Goal: Complete application form: Complete application form

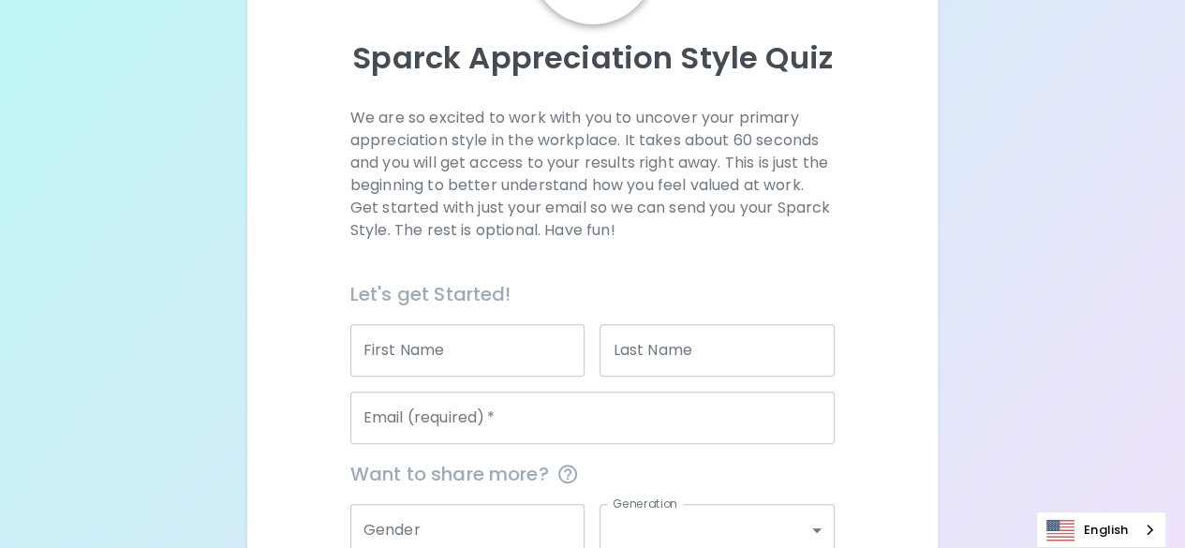
scroll to position [232, 0]
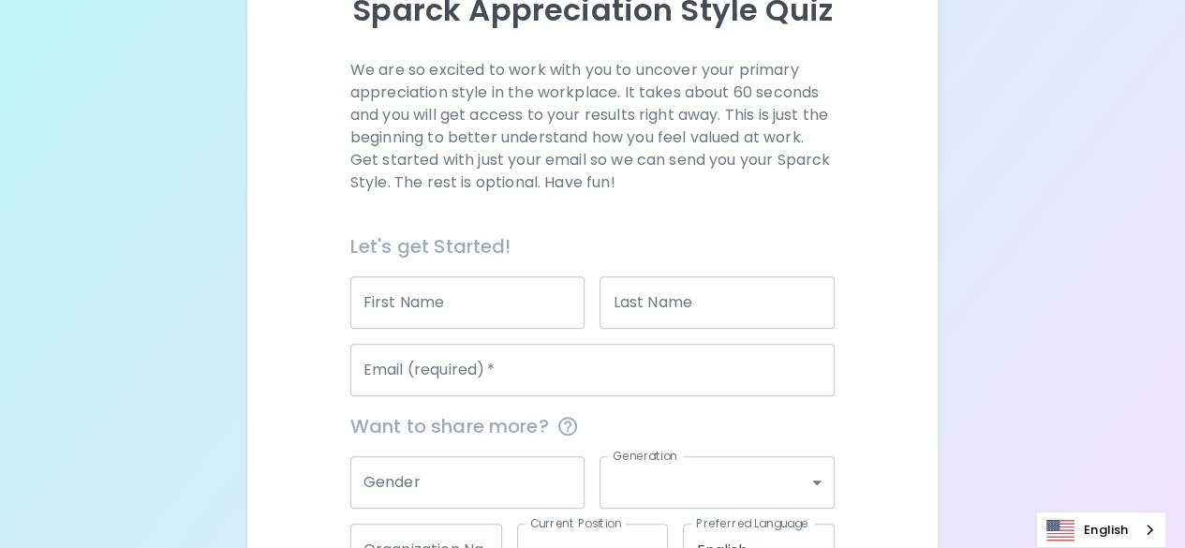
click at [433, 299] on input "First Name" at bounding box center [467, 302] width 235 height 52
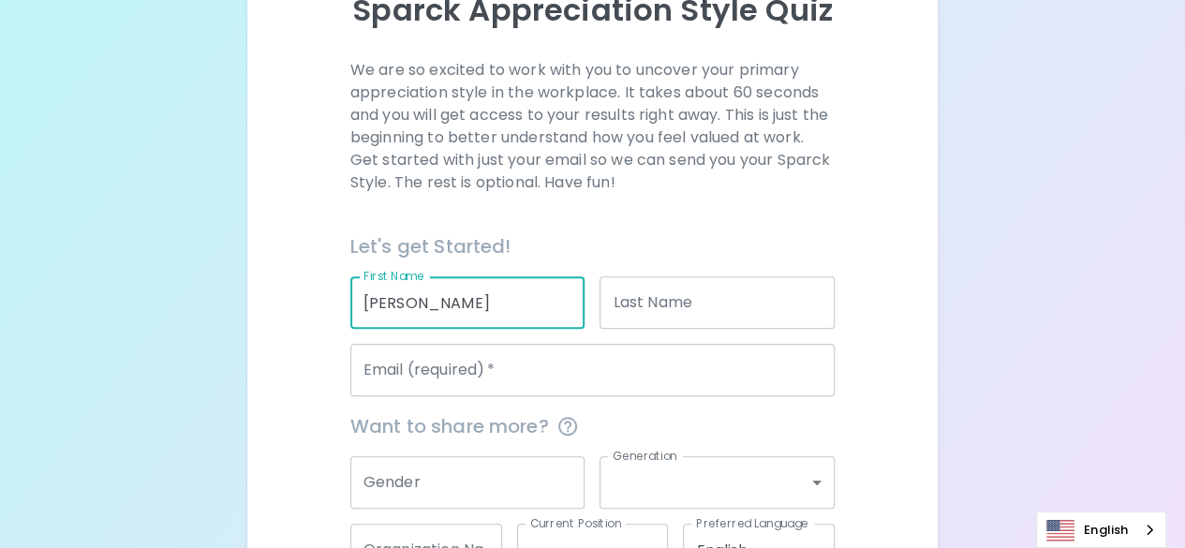
type input "[PERSON_NAME]"
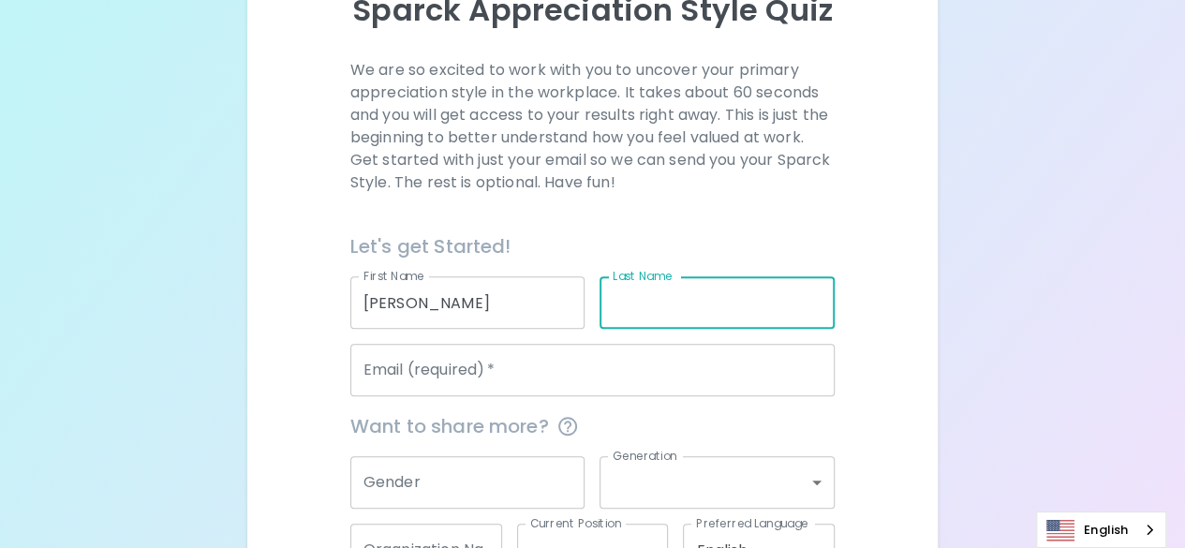
click at [766, 313] on input "Last Name" at bounding box center [717, 302] width 235 height 52
type input "[PERSON_NAME]"
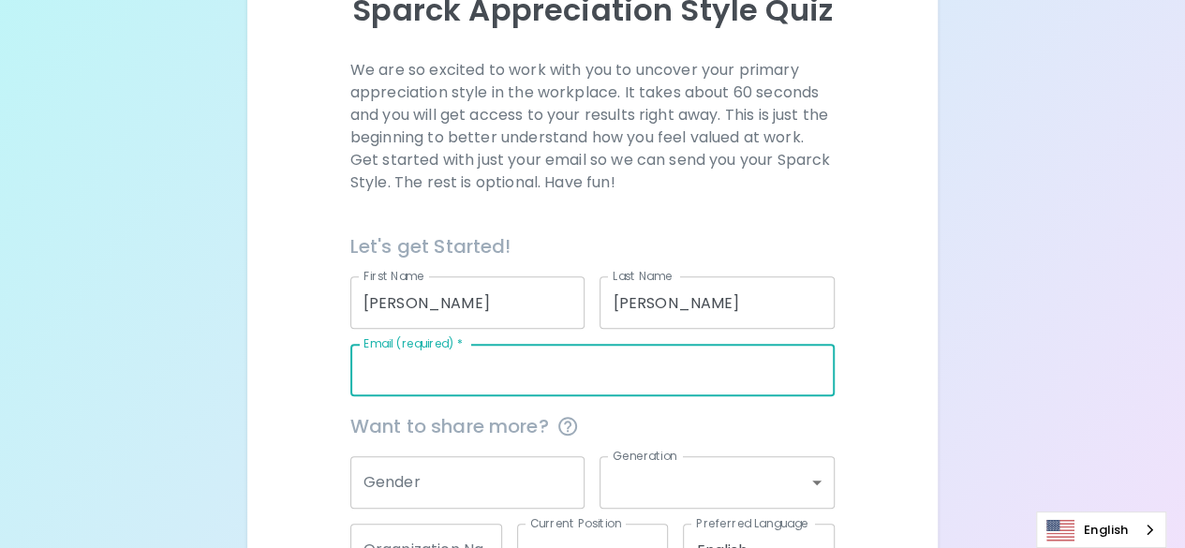
click at [697, 348] on input "Email (required)   *" at bounding box center [592, 370] width 484 height 52
type input "[EMAIL_ADDRESS][DOMAIN_NAME]"
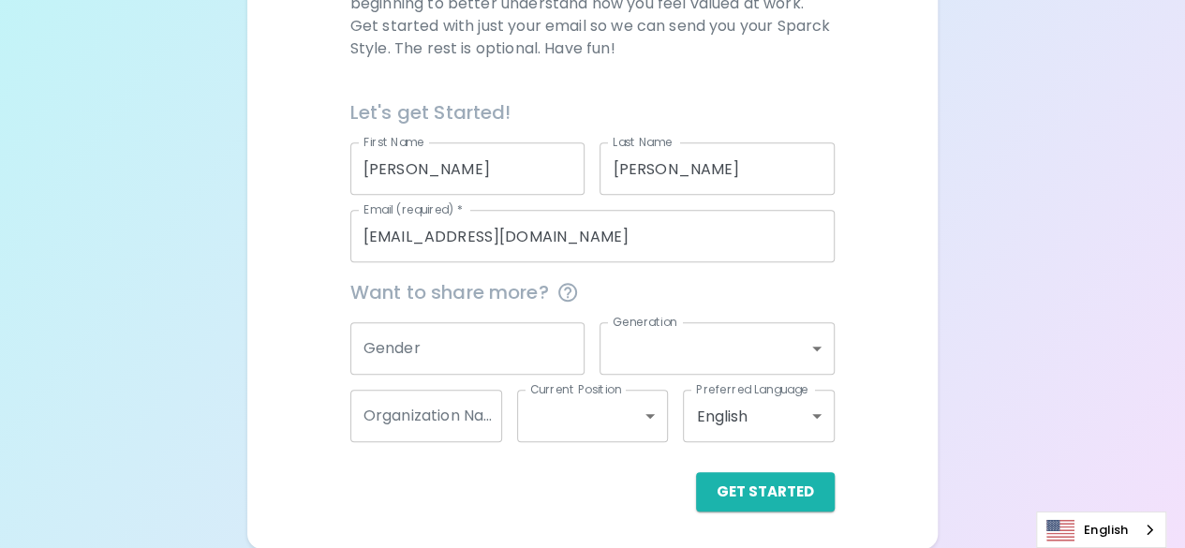
click at [316, 405] on div "We are so excited to work with you to uncover your primary appreciation style i…" at bounding box center [593, 218] width 646 height 587
click at [748, 483] on button "Get Started" at bounding box center [765, 491] width 139 height 39
click at [748, 483] on button "Get Started" at bounding box center [747, 491] width 176 height 39
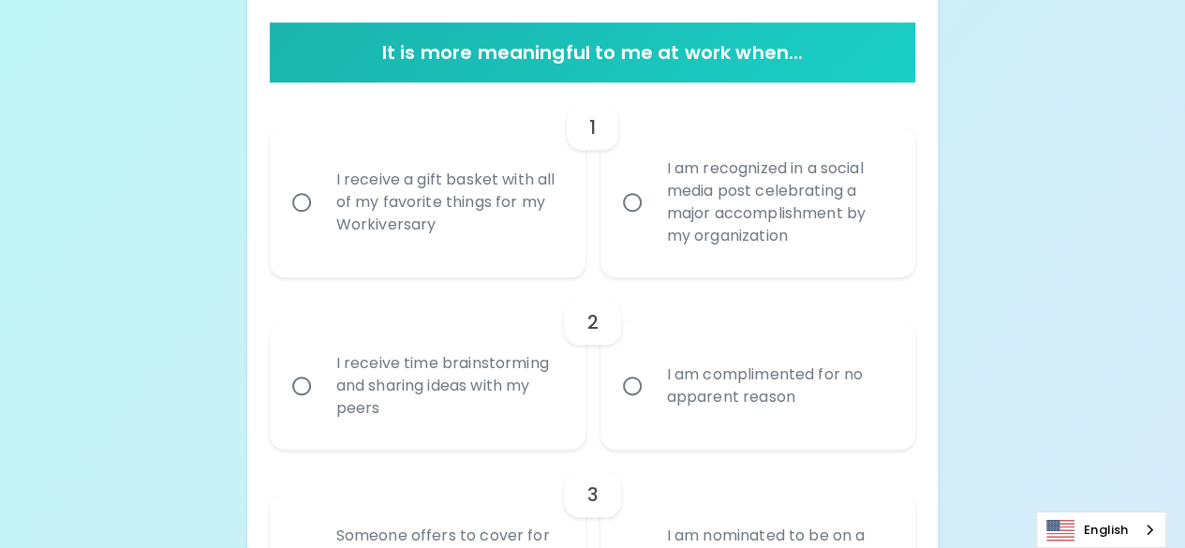
click at [470, 214] on div "I receive a gift basket with all of my favorite things for my Workiversary" at bounding box center [448, 202] width 254 height 112
click at [321, 214] on input "I receive a gift basket with all of my favorite things for my Workiversary" at bounding box center [301, 202] width 39 height 39
radio input "true"
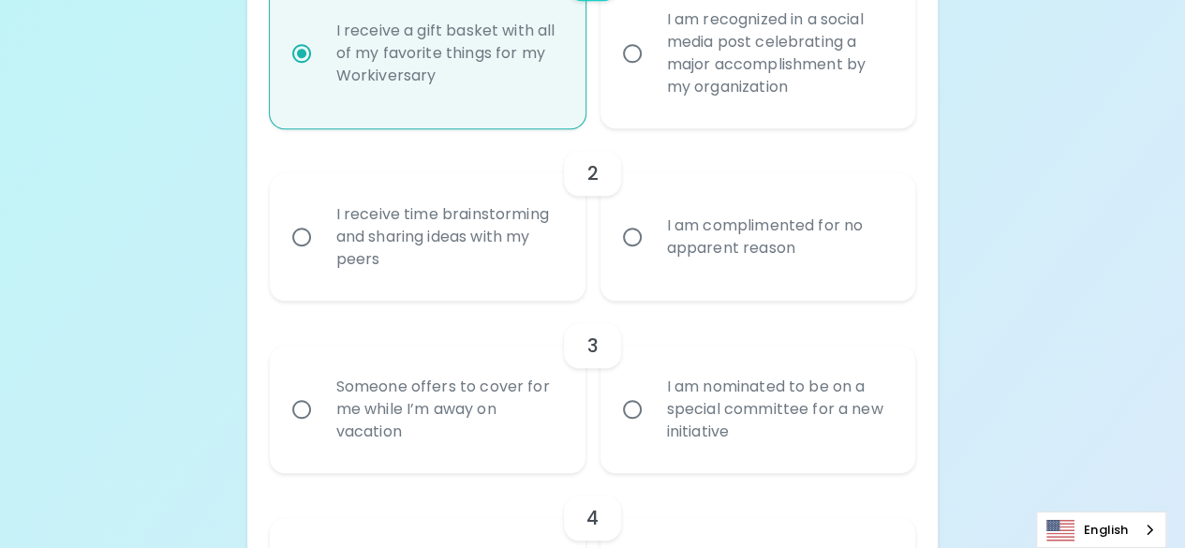
scroll to position [516, 0]
click at [514, 268] on div "I receive time brainstorming and sharing ideas with my peers" at bounding box center [448, 236] width 254 height 112
click at [321, 256] on input "I receive time brainstorming and sharing ideas with my peers" at bounding box center [301, 235] width 39 height 39
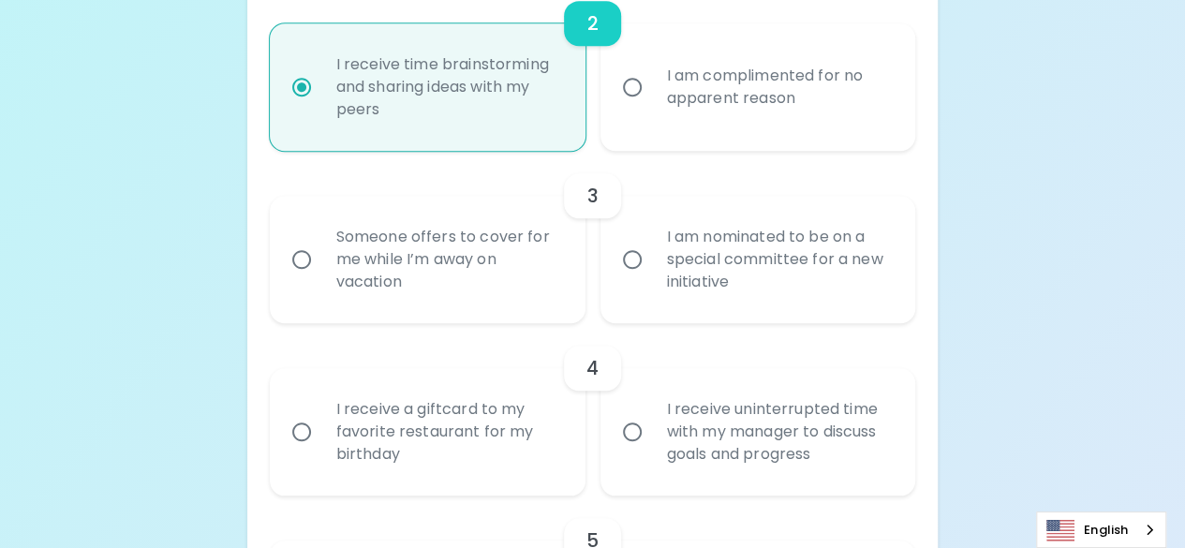
scroll to position [666, 0]
radio input "true"
click at [508, 275] on div "Someone offers to cover for me while I’m away on vacation" at bounding box center [448, 258] width 254 height 112
click at [321, 275] on input "Someone offers to cover for me while I’m away on vacation" at bounding box center [301, 258] width 39 height 39
radio input "false"
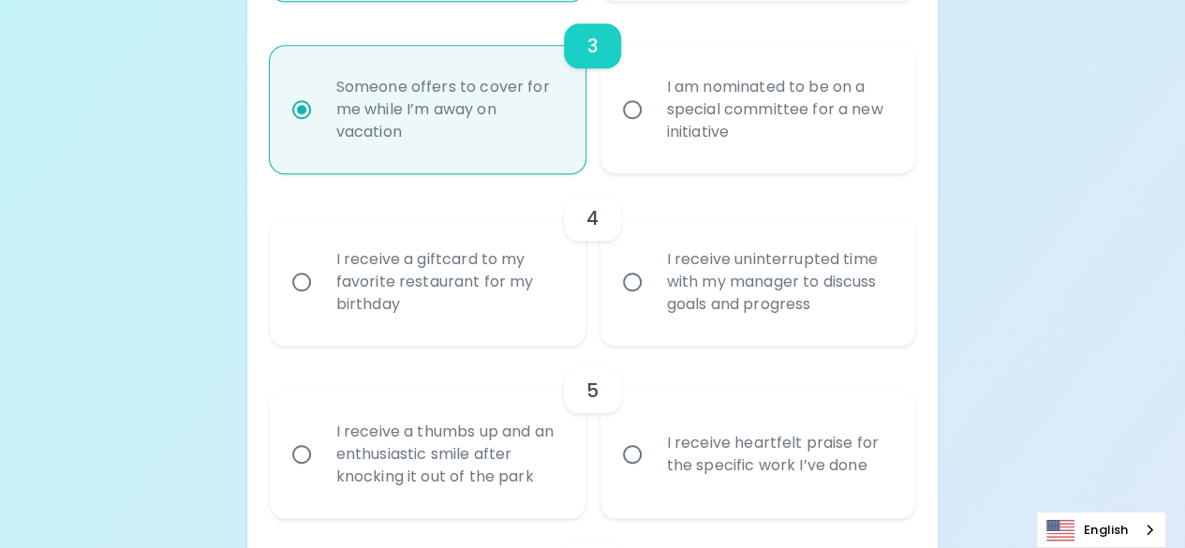
scroll to position [816, 0]
radio input "true"
click at [507, 314] on div "I receive a giftcard to my favorite restaurant for my birthday" at bounding box center [448, 281] width 254 height 112
click at [321, 301] on input "I receive a giftcard to my favorite restaurant for my birthday" at bounding box center [301, 280] width 39 height 39
radio input "false"
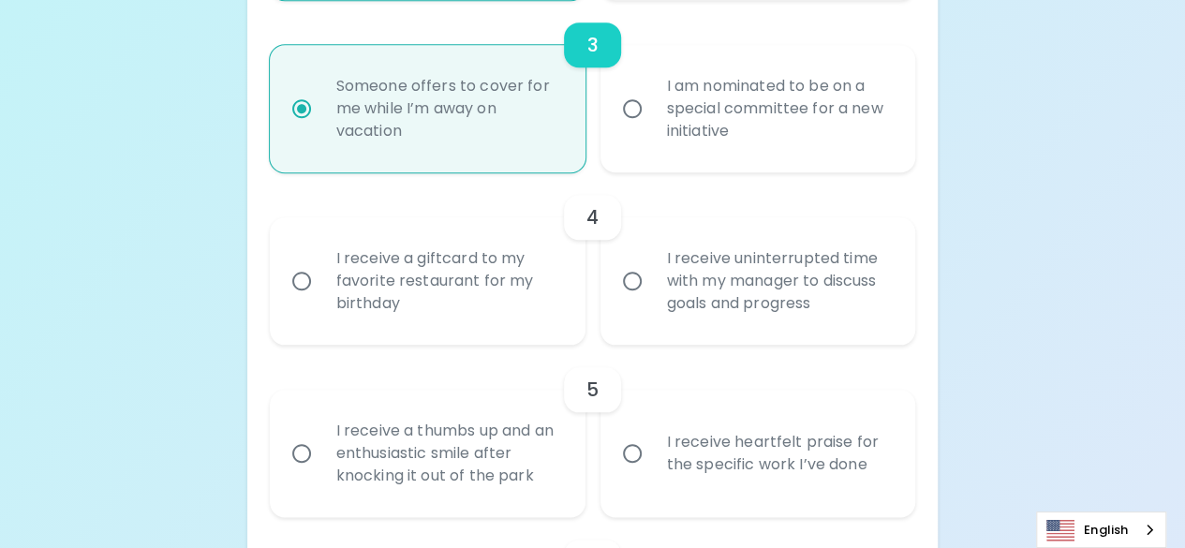
radio input "false"
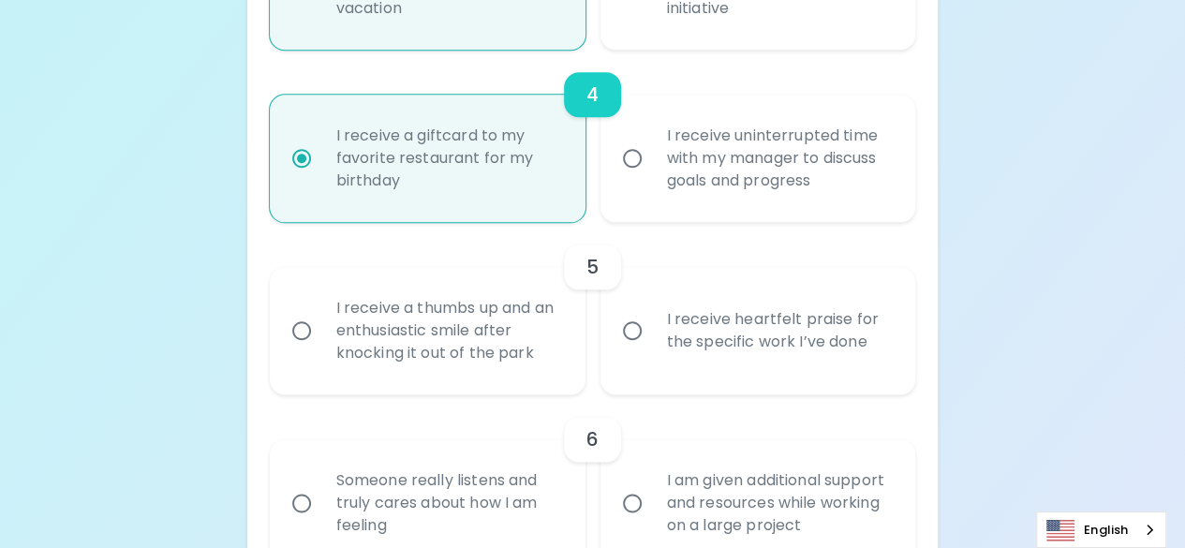
scroll to position [966, 0]
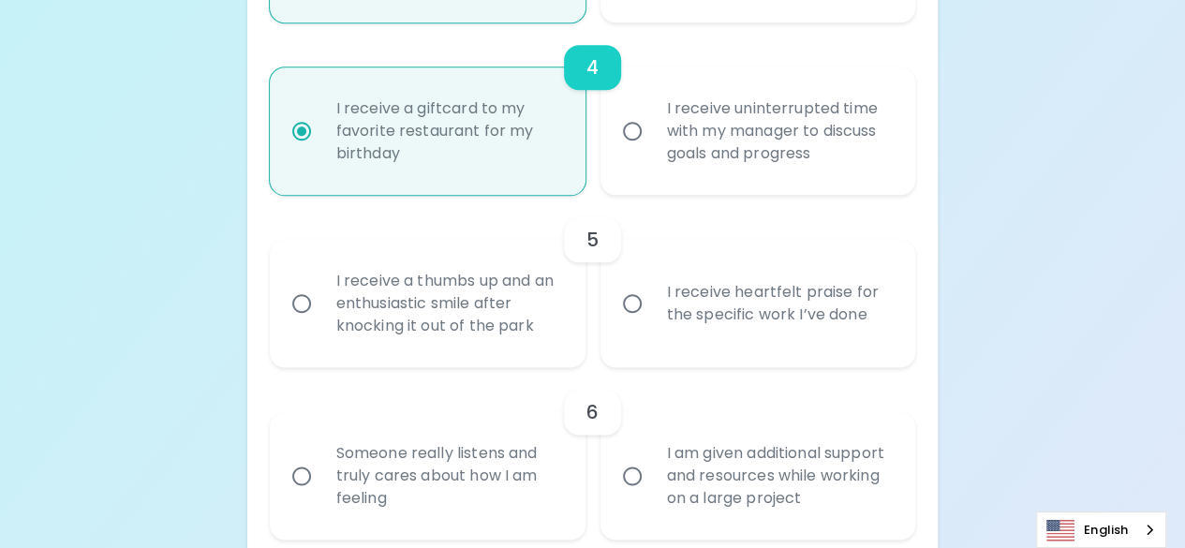
radio input "true"
click at [663, 320] on div "I receive heartfelt praise for the specific work I’ve done" at bounding box center [779, 304] width 254 height 90
click at [652, 320] on input "I receive heartfelt praise for the specific work I’ve done" at bounding box center [632, 303] width 39 height 39
radio input "false"
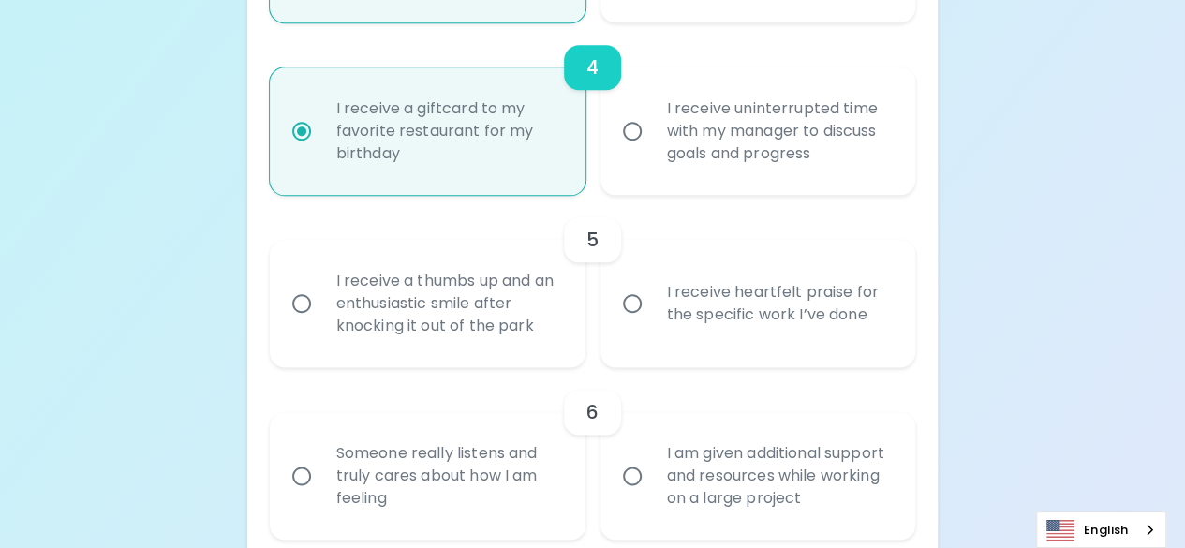
radio input "false"
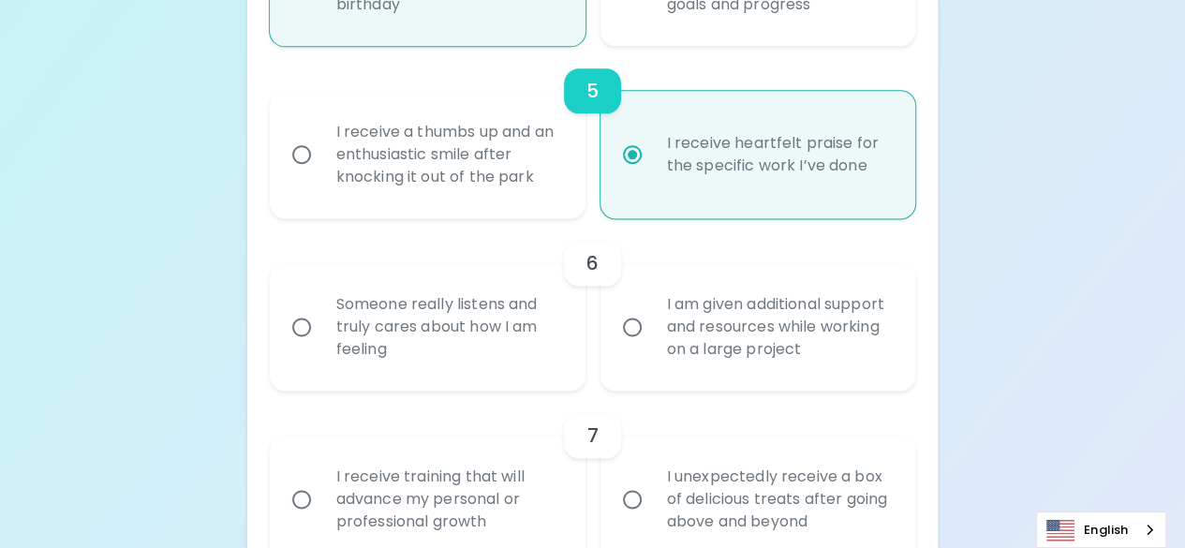
scroll to position [1116, 0]
radio input "true"
click at [487, 338] on div "Someone really listens and truly cares about how I am feeling" at bounding box center [448, 326] width 254 height 112
click at [321, 338] on input "Someone really listens and truly cares about how I am feeling" at bounding box center [301, 325] width 39 height 39
radio input "false"
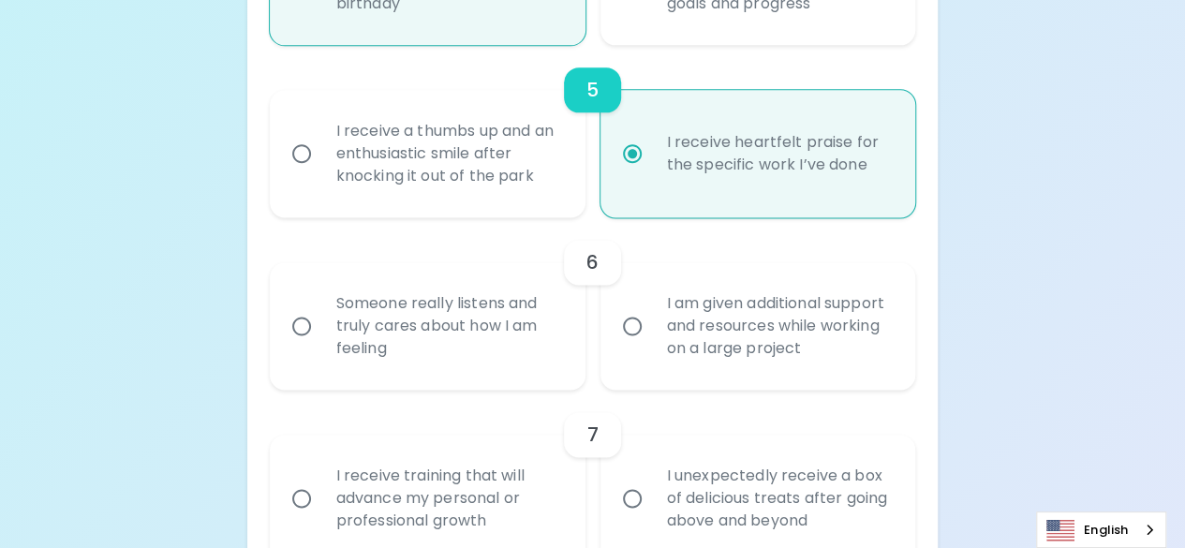
radio input "false"
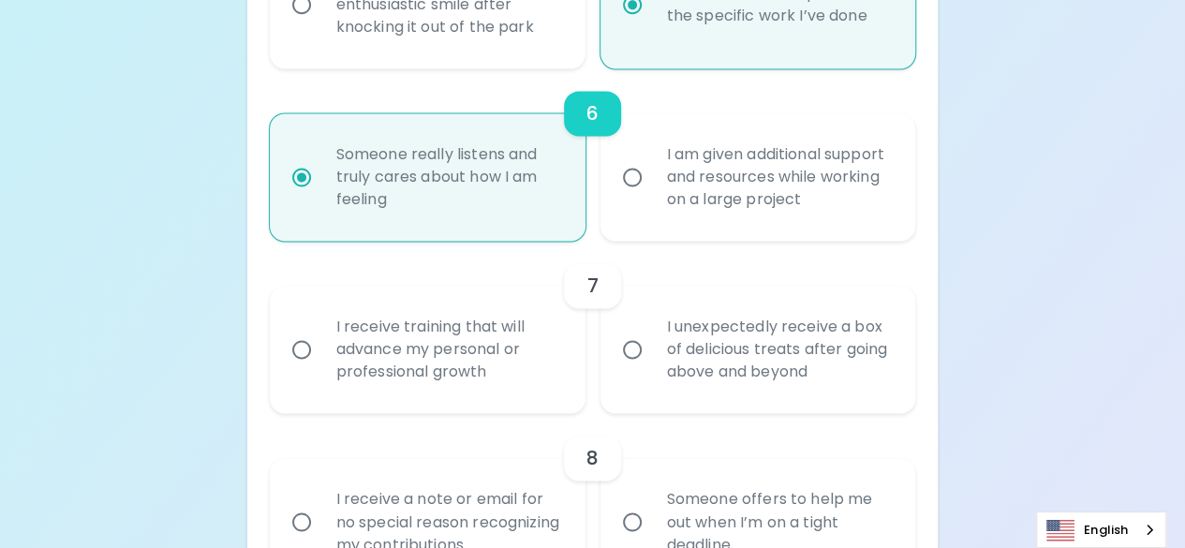
scroll to position [1266, 0]
radio input "true"
click at [484, 357] on div "I receive training that will advance my personal or professional growth" at bounding box center [448, 348] width 254 height 112
click at [321, 357] on input "I receive training that will advance my personal or professional growth" at bounding box center [301, 348] width 39 height 39
radio input "false"
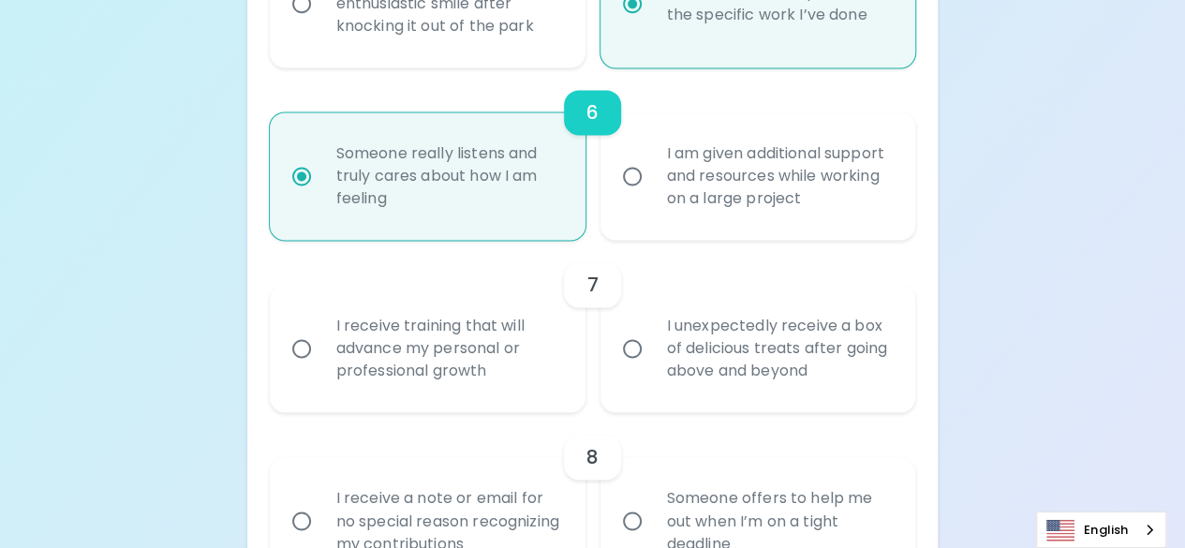
radio input "false"
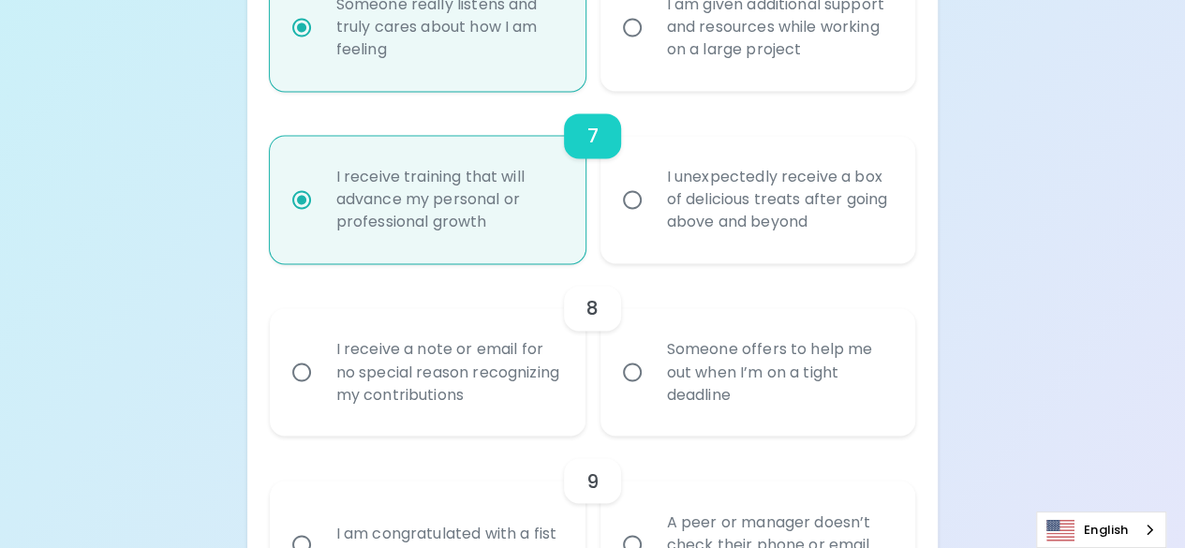
scroll to position [1416, 0]
radio input "true"
click at [728, 423] on div "Someone offers to help me out when I’m on a tight deadline" at bounding box center [779, 371] width 254 height 112
click at [652, 391] on input "Someone offers to help me out when I’m on a tight deadline" at bounding box center [632, 370] width 39 height 39
radio input "false"
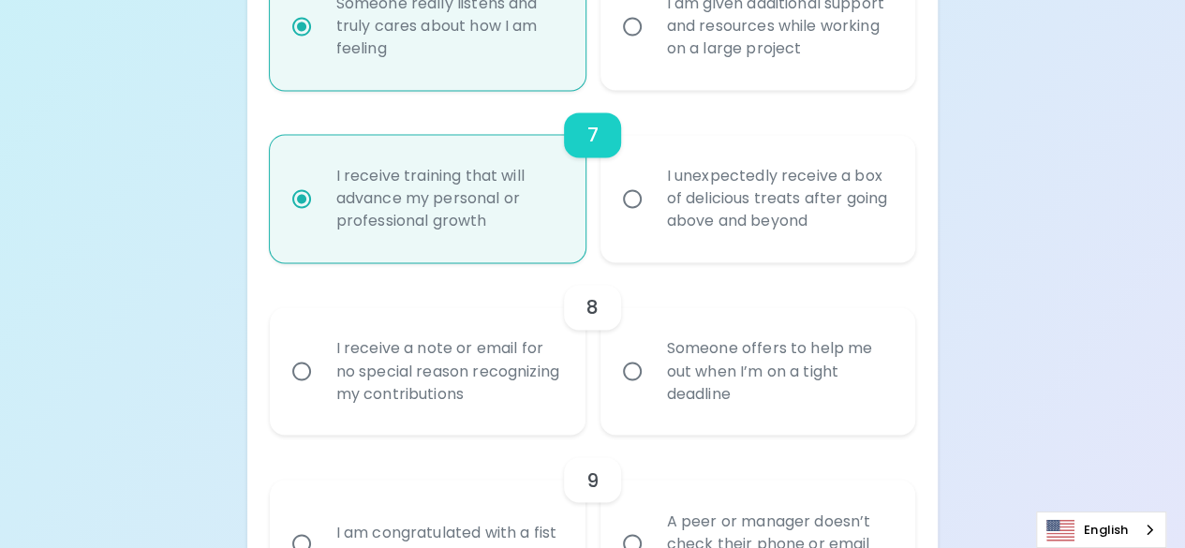
radio input "false"
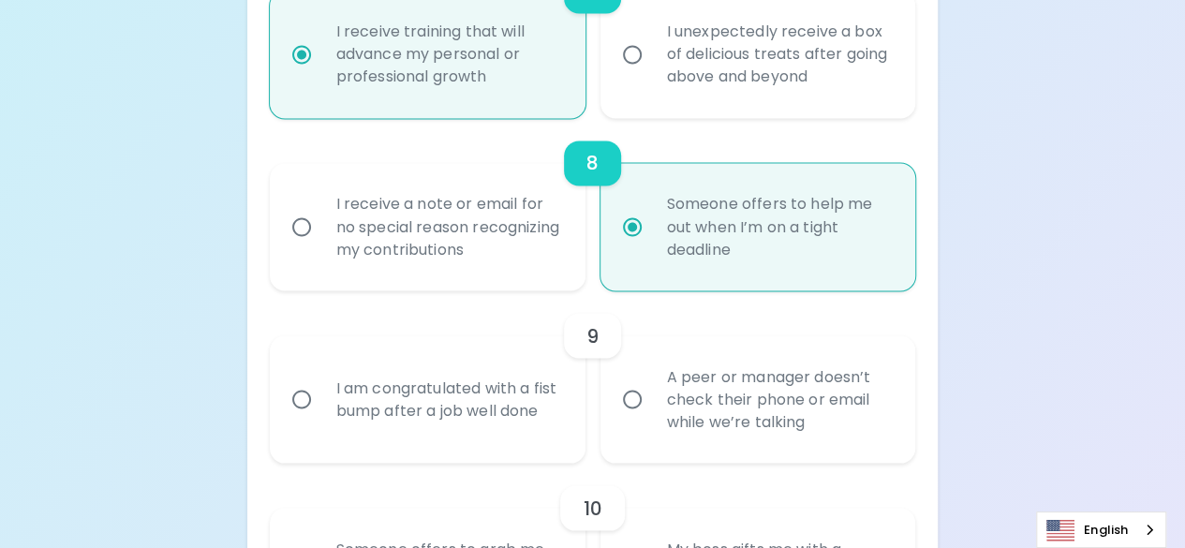
scroll to position [1566, 0]
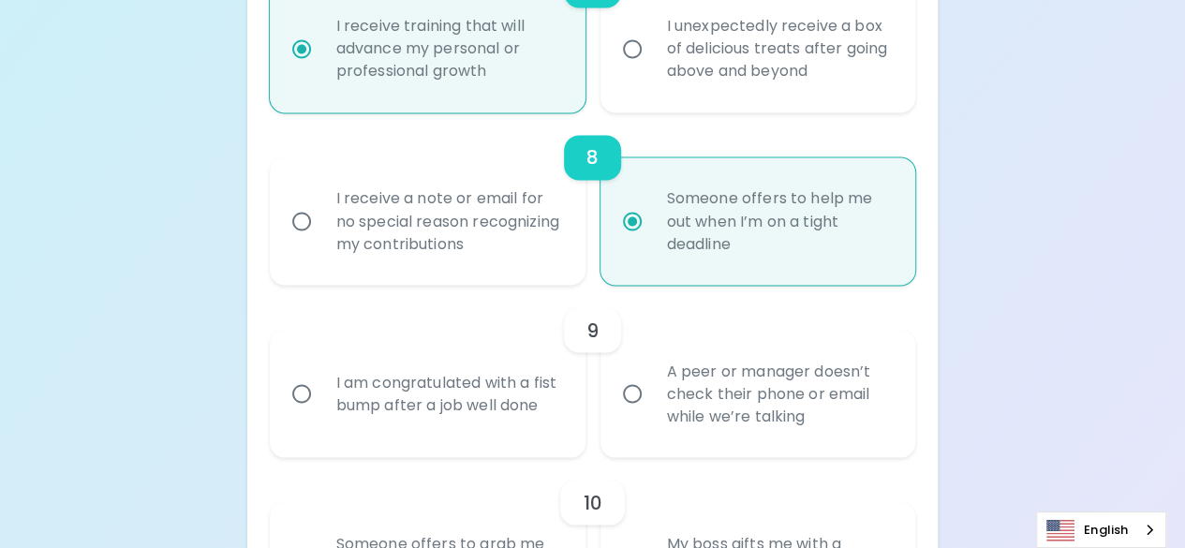
radio input "true"
click at [448, 416] on div "I am congratulated with a fist bump after a job well done" at bounding box center [448, 394] width 254 height 90
click at [321, 413] on input "I am congratulated with a fist bump after a job well done" at bounding box center [301, 393] width 39 height 39
radio input "false"
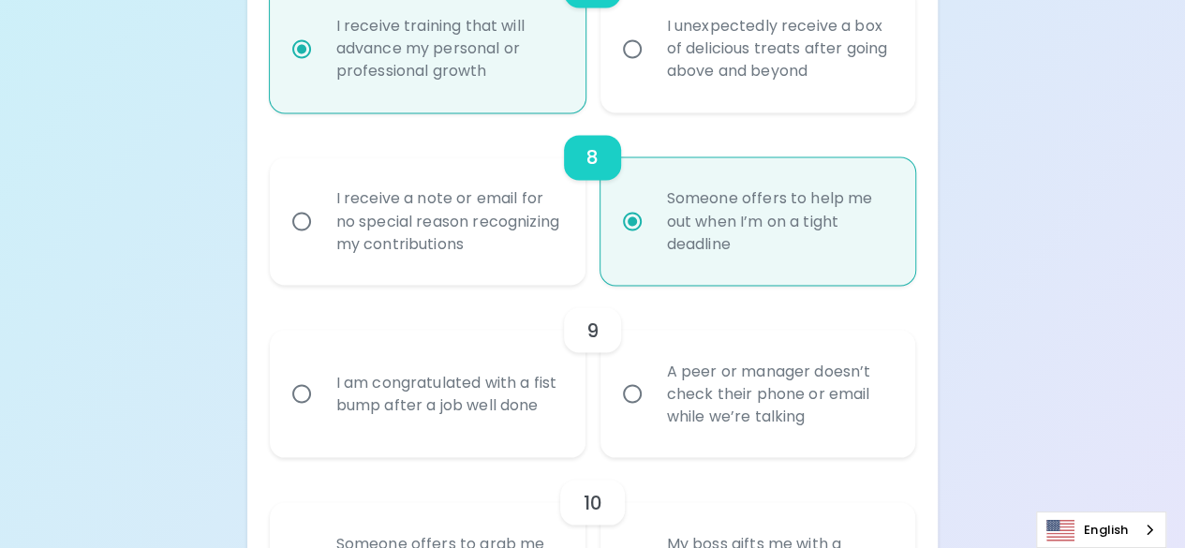
radio input "false"
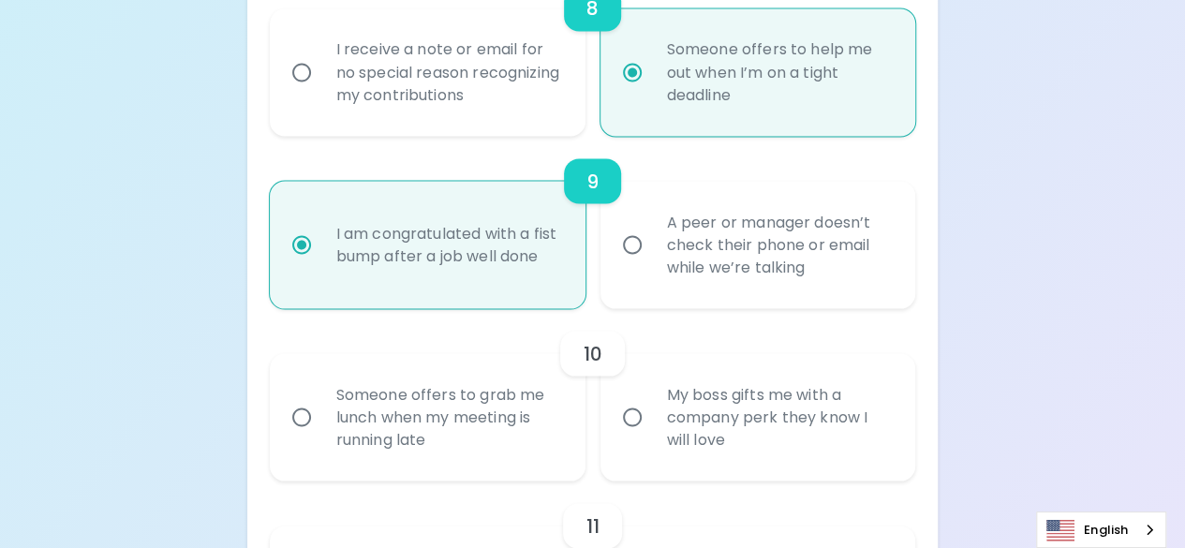
scroll to position [1715, 0]
radio input "true"
click at [527, 455] on div "Someone offers to grab me lunch when my meeting is running late" at bounding box center [448, 416] width 254 height 112
click at [321, 436] on input "Someone offers to grab me lunch when my meeting is running late" at bounding box center [301, 415] width 39 height 39
radio input "false"
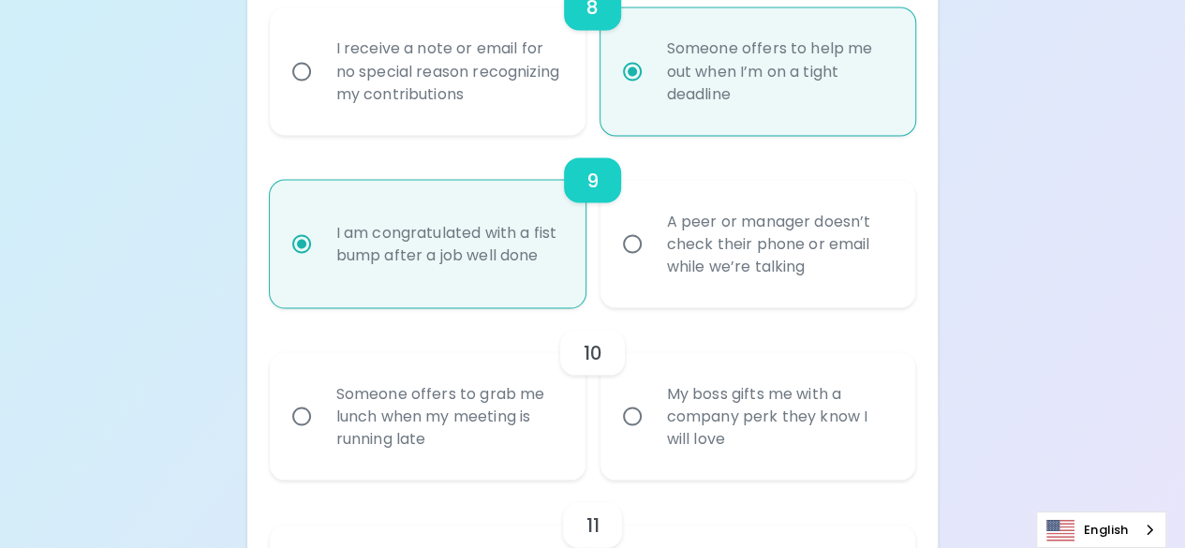
radio input "false"
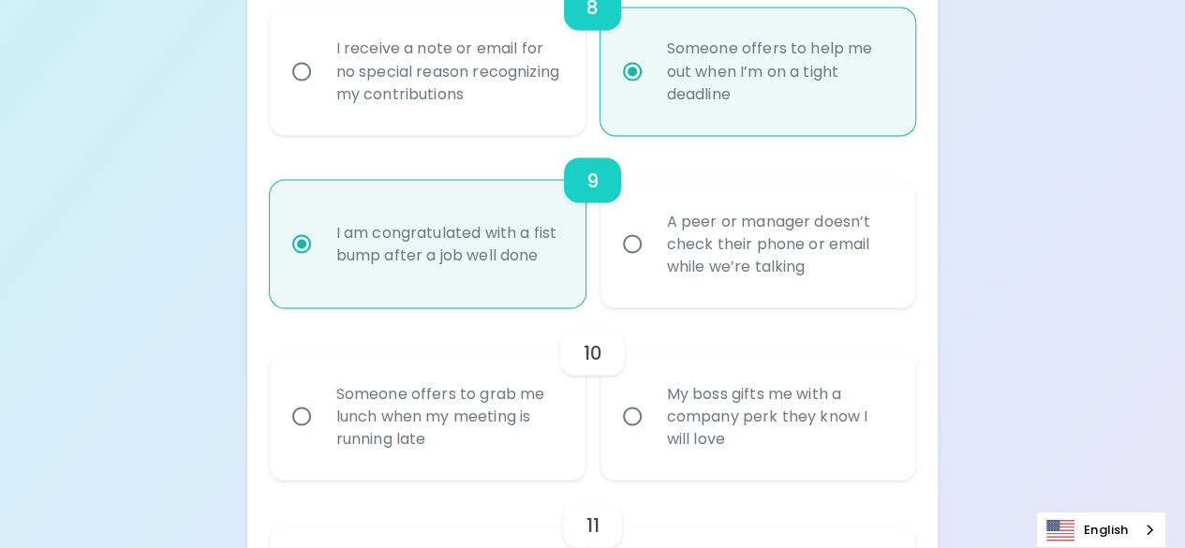
radio input "false"
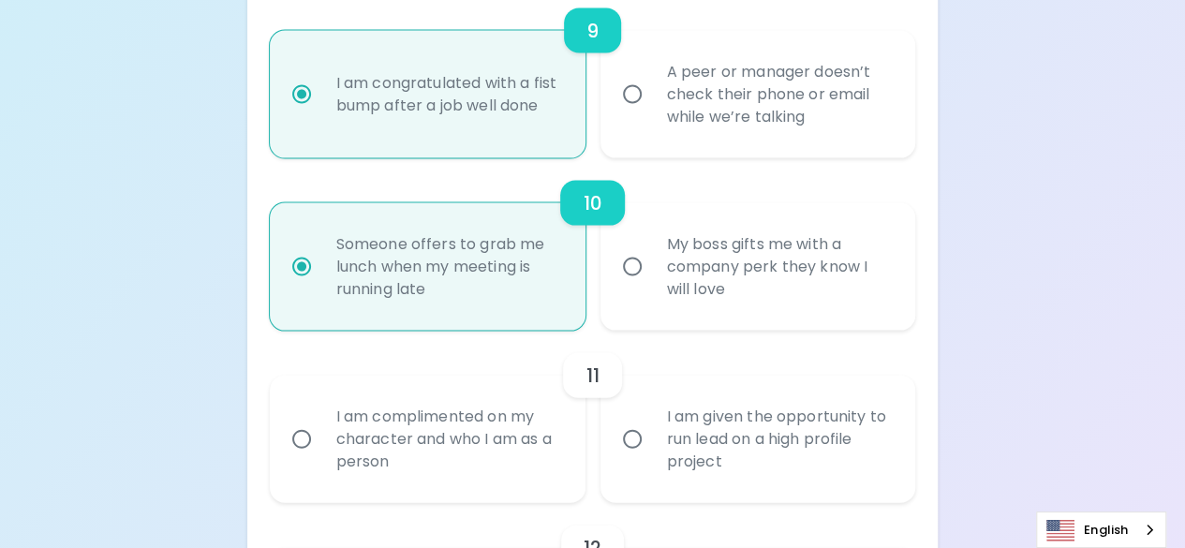
scroll to position [1865, 0]
radio input "true"
click at [522, 473] on div "I am complimented on my character and who I am as a person" at bounding box center [448, 438] width 254 height 112
click at [321, 458] on input "I am complimented on my character and who I am as a person" at bounding box center [301, 438] width 39 height 39
radio input "false"
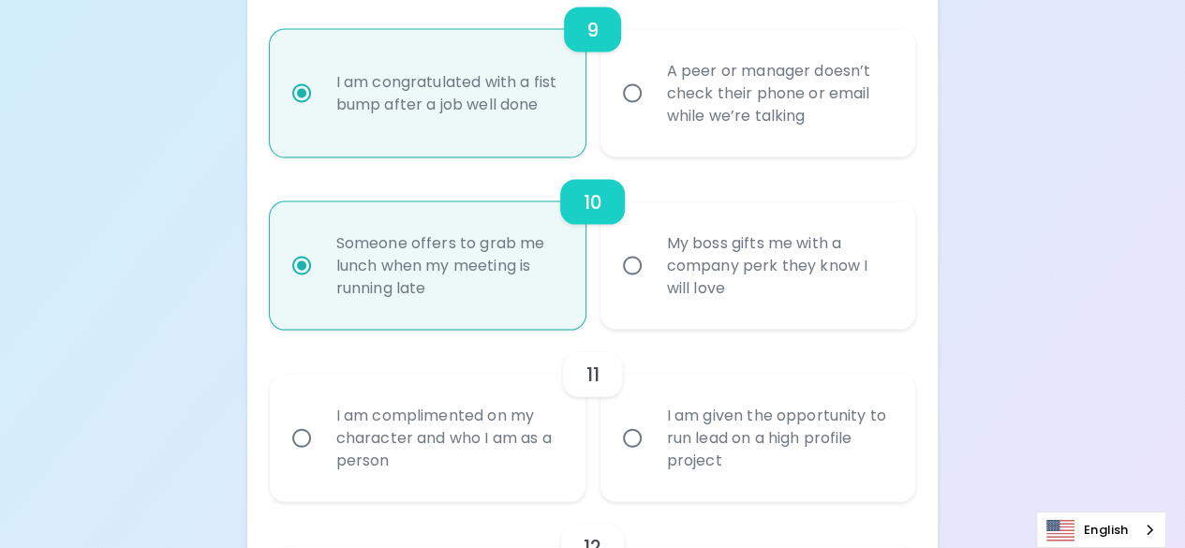
radio input "false"
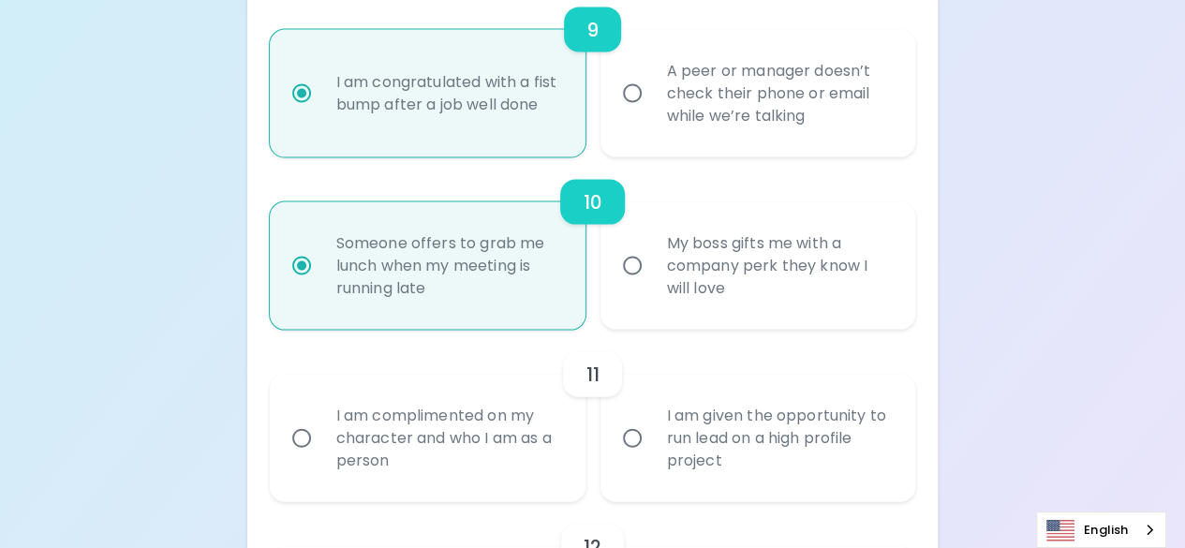
radio input "false"
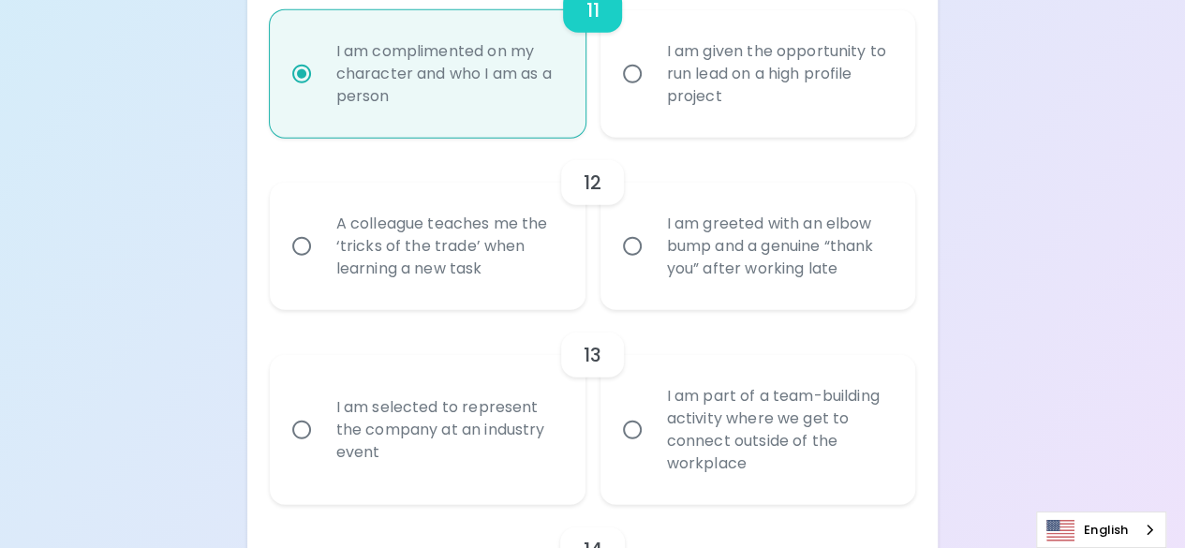
scroll to position [2231, 0]
radio input "true"
click at [687, 293] on div "I am greeted with an elbow bump and a genuine “thank you” after working late" at bounding box center [779, 245] width 254 height 112
click at [652, 265] on input "I am greeted with an elbow bump and a genuine “thank you” after working late" at bounding box center [632, 245] width 39 height 39
radio input "false"
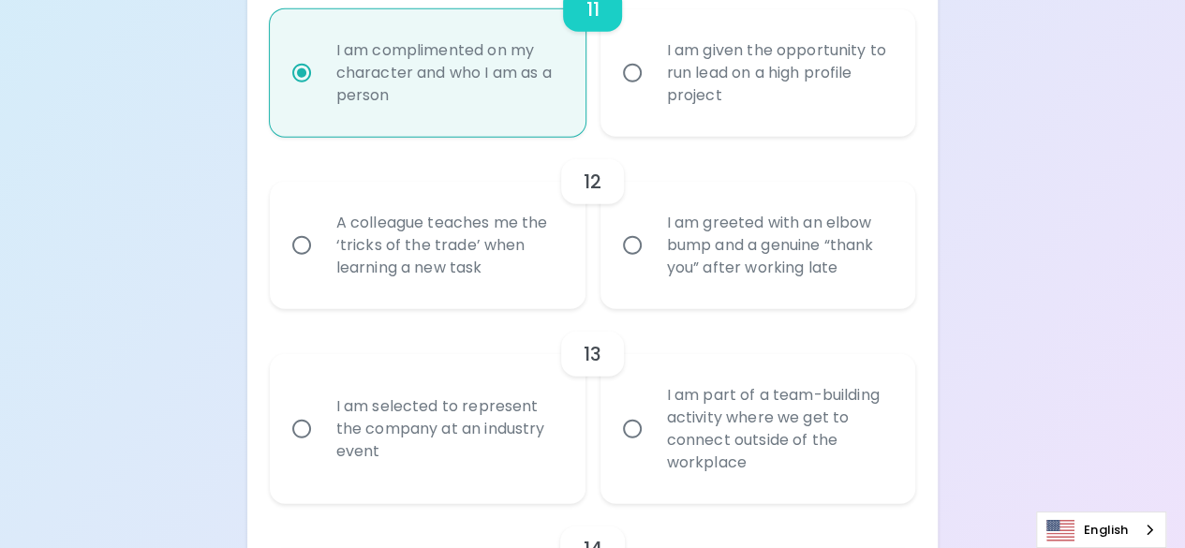
radio input "false"
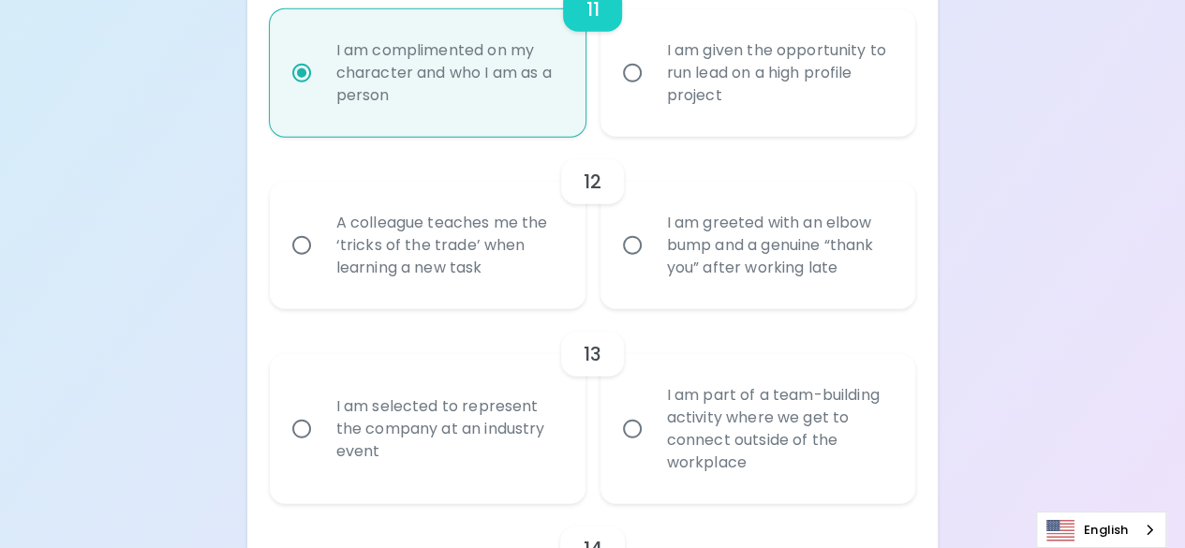
radio input "false"
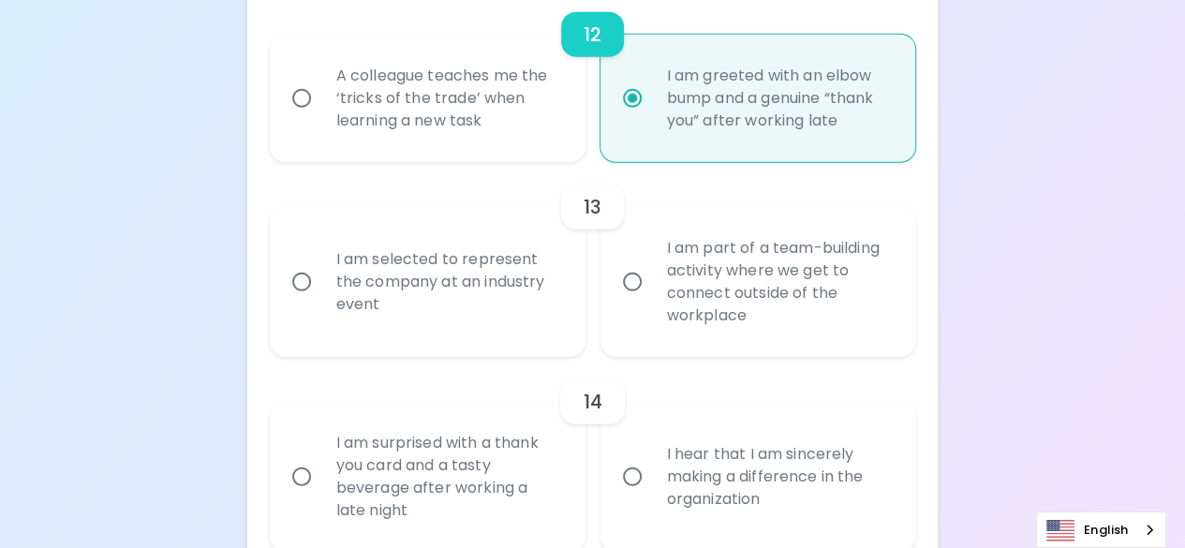
scroll to position [2381, 0]
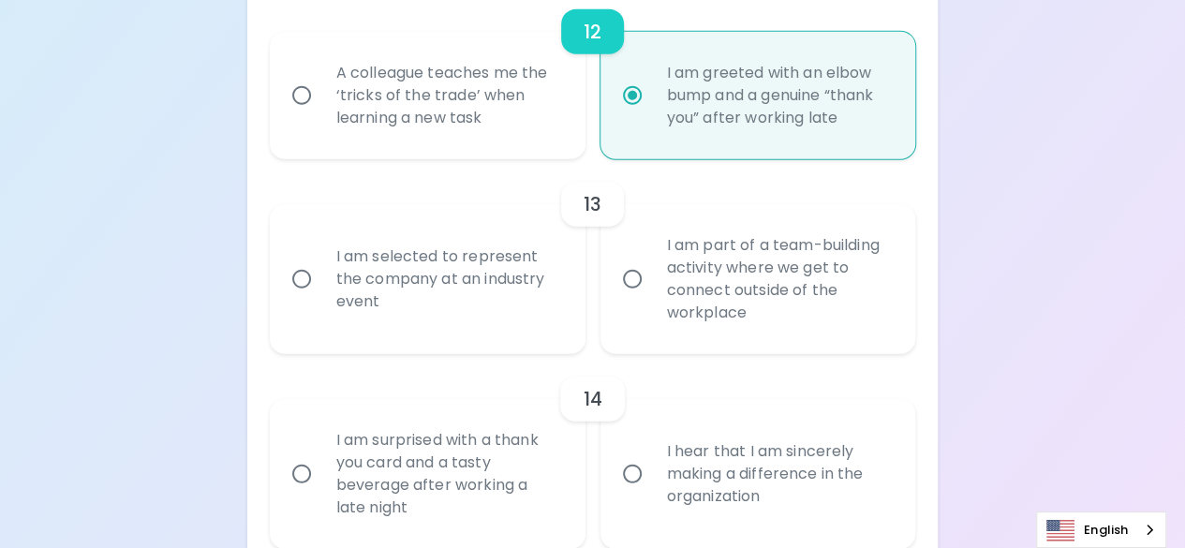
radio input "true"
click at [515, 317] on div "I am selected to represent the company at an industry event" at bounding box center [448, 279] width 254 height 112
click at [321, 299] on input "I am selected to represent the company at an industry event" at bounding box center [301, 279] width 39 height 39
radio input "false"
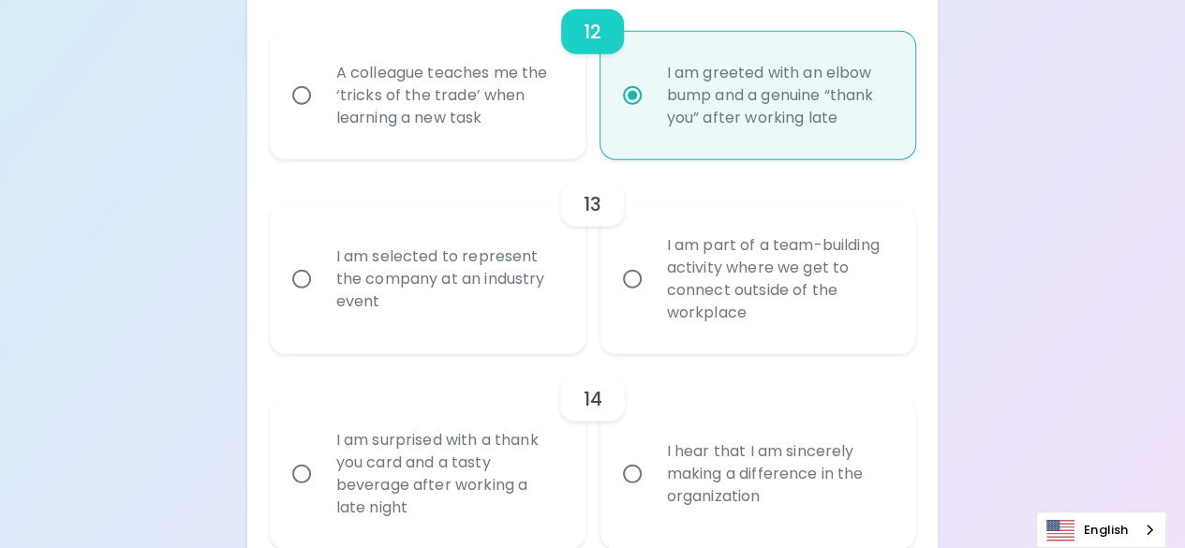
radio input "false"
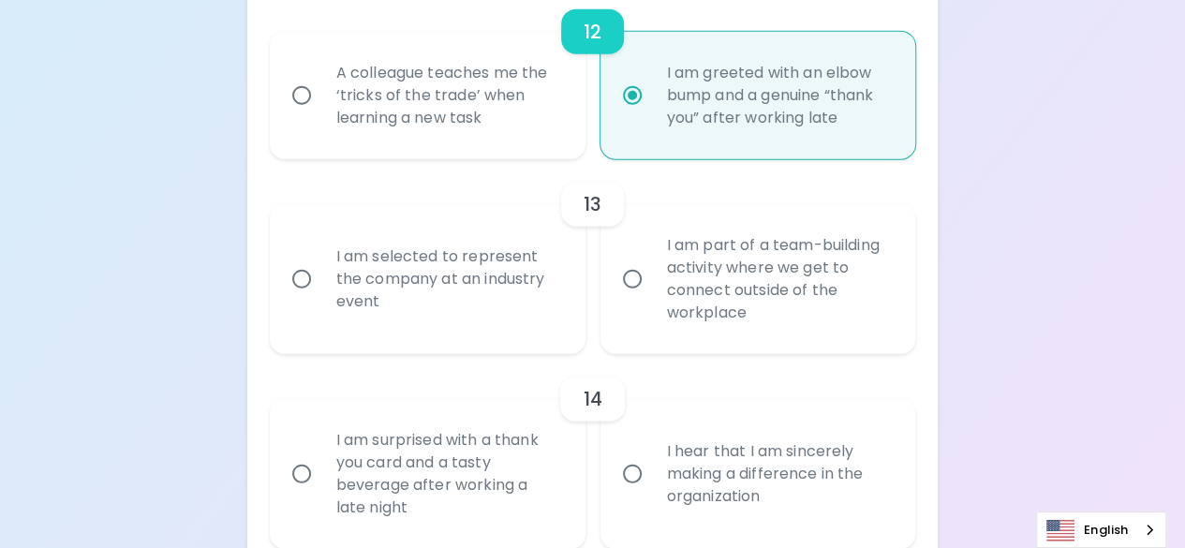
radio input "false"
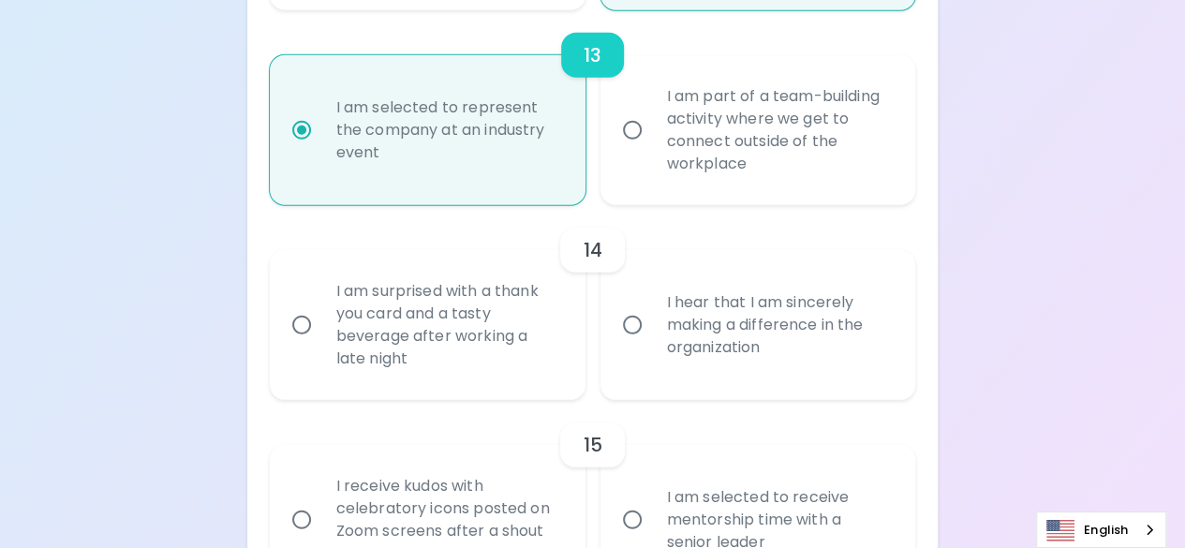
scroll to position [2531, 0]
radio input "true"
click at [670, 376] on div "I hear that I am sincerely making a difference in the organization" at bounding box center [779, 324] width 254 height 112
click at [652, 344] on input "I hear that I am sincerely making a difference in the organization" at bounding box center [632, 323] width 39 height 39
radio input "false"
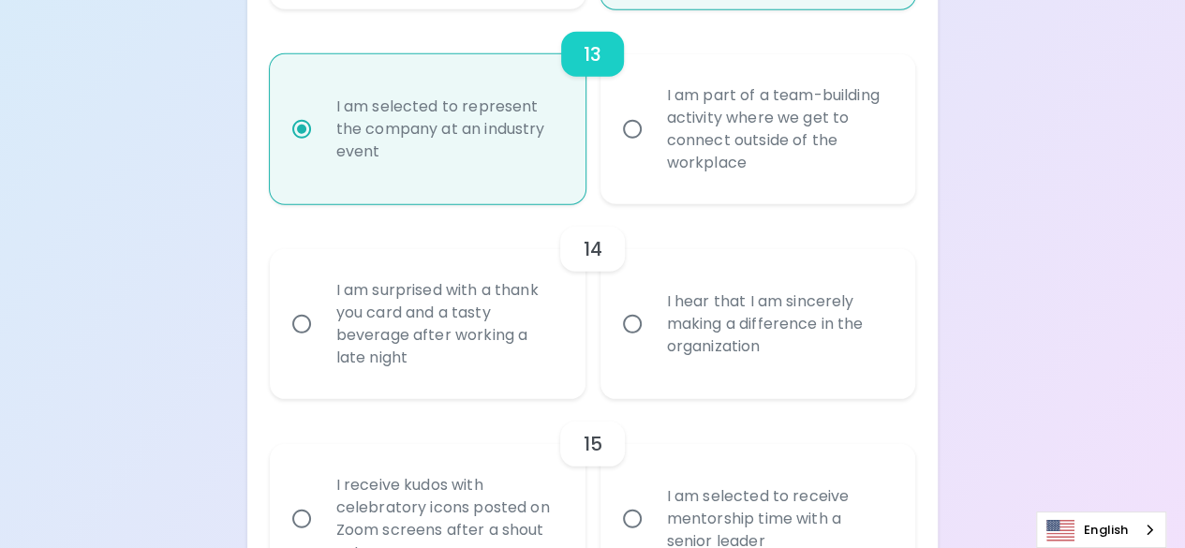
radio input "false"
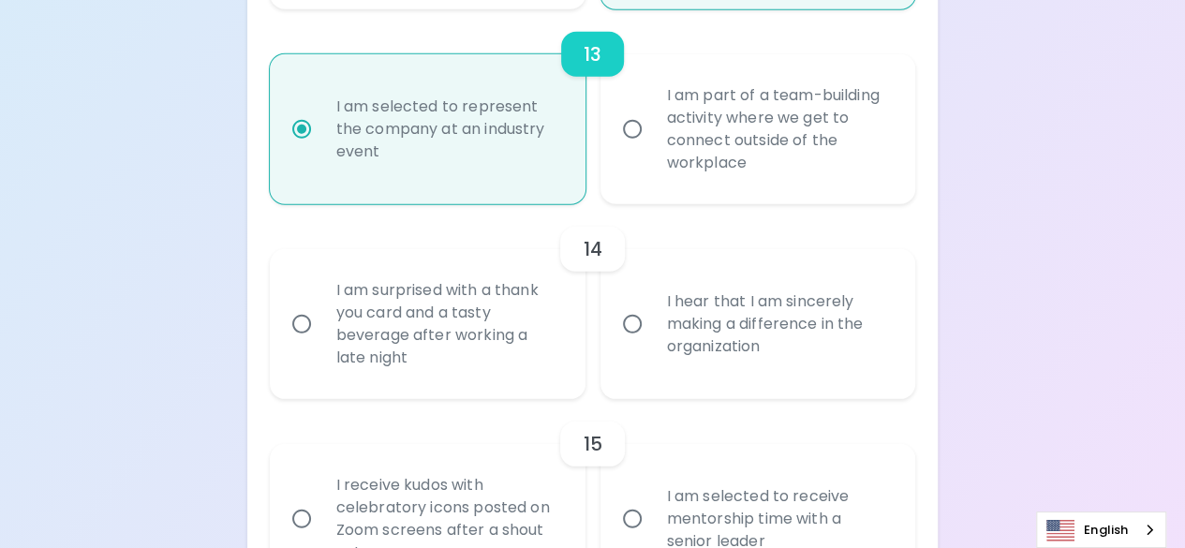
radio input "false"
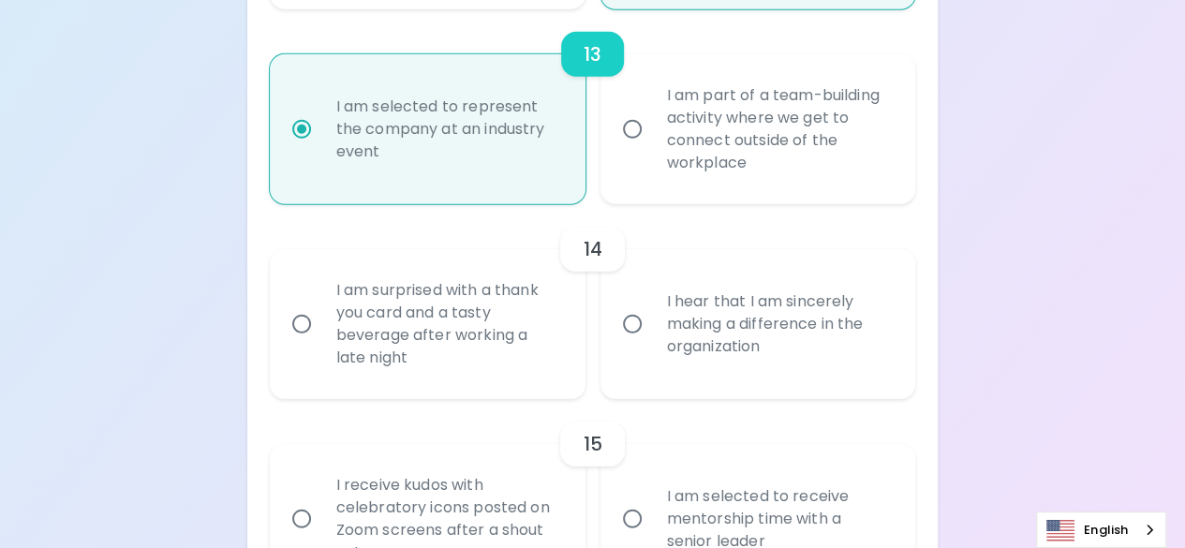
radio input "false"
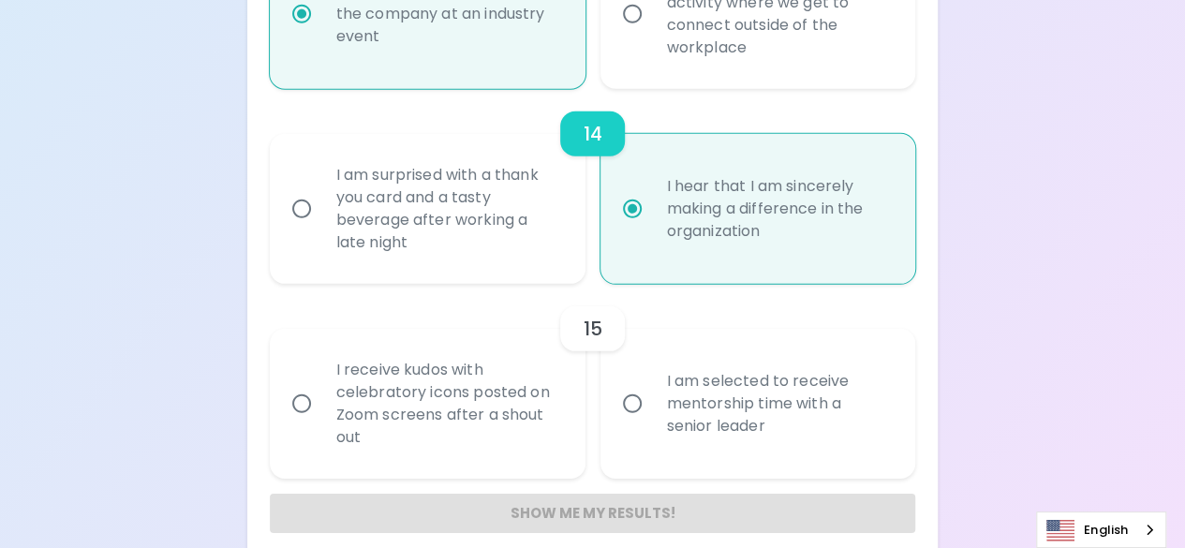
scroll to position [2667, 0]
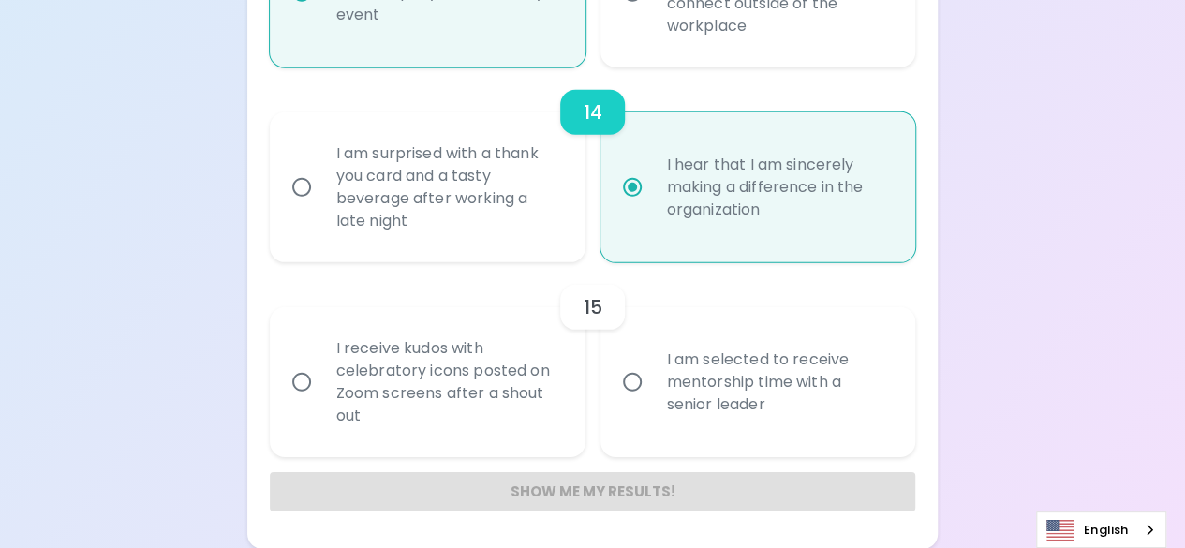
radio input "true"
click at [549, 438] on div "I receive kudos with celebratory icons posted on Zoom screens after a shout out" at bounding box center [448, 382] width 254 height 135
click at [321, 402] on input "I receive kudos with celebratory icons posted on Zoom screens after a shout out" at bounding box center [301, 382] width 39 height 39
radio input "false"
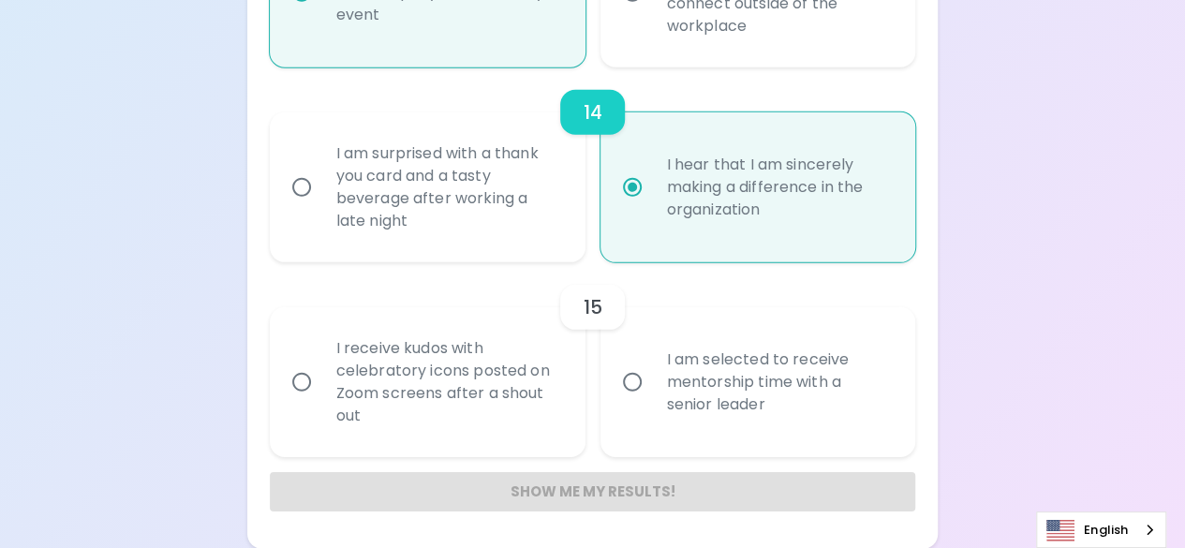
radio input "false"
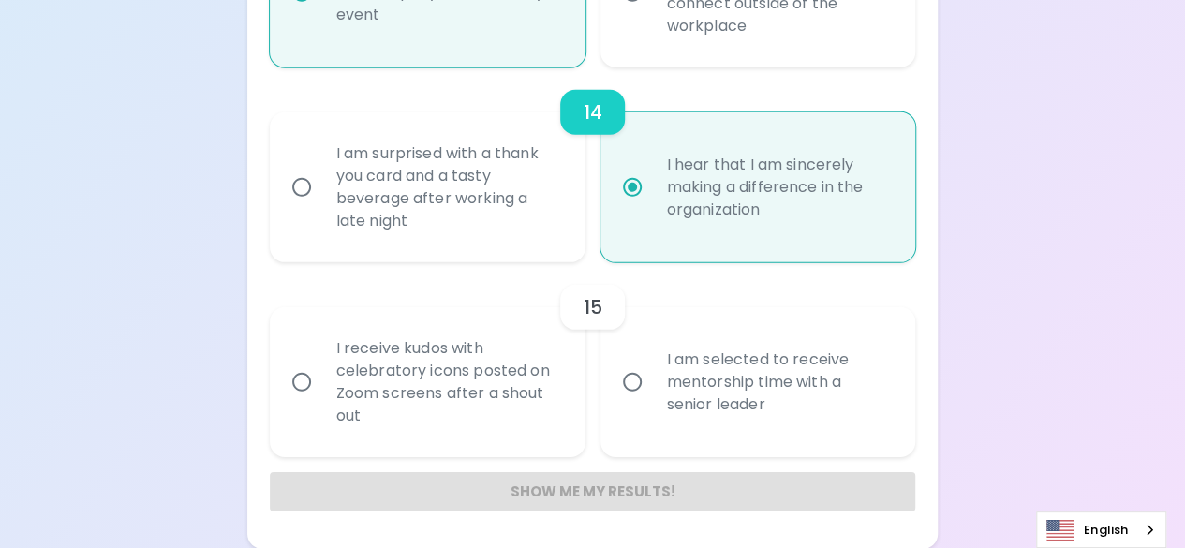
radio input "false"
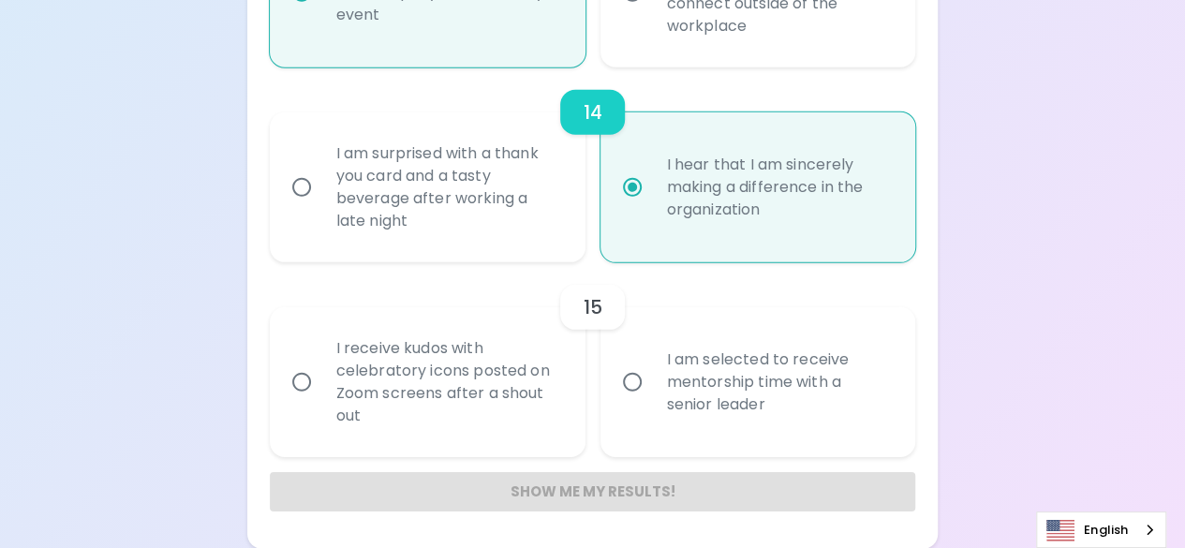
radio input "false"
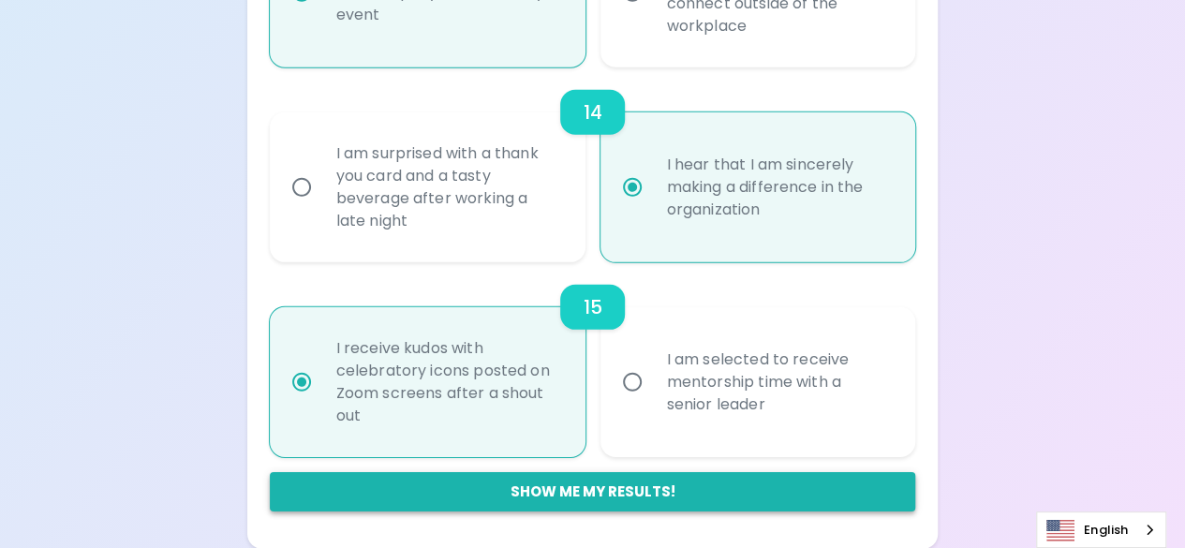
radio input "true"
click at [596, 494] on button "Show me my results!" at bounding box center [593, 491] width 646 height 39
radio input "false"
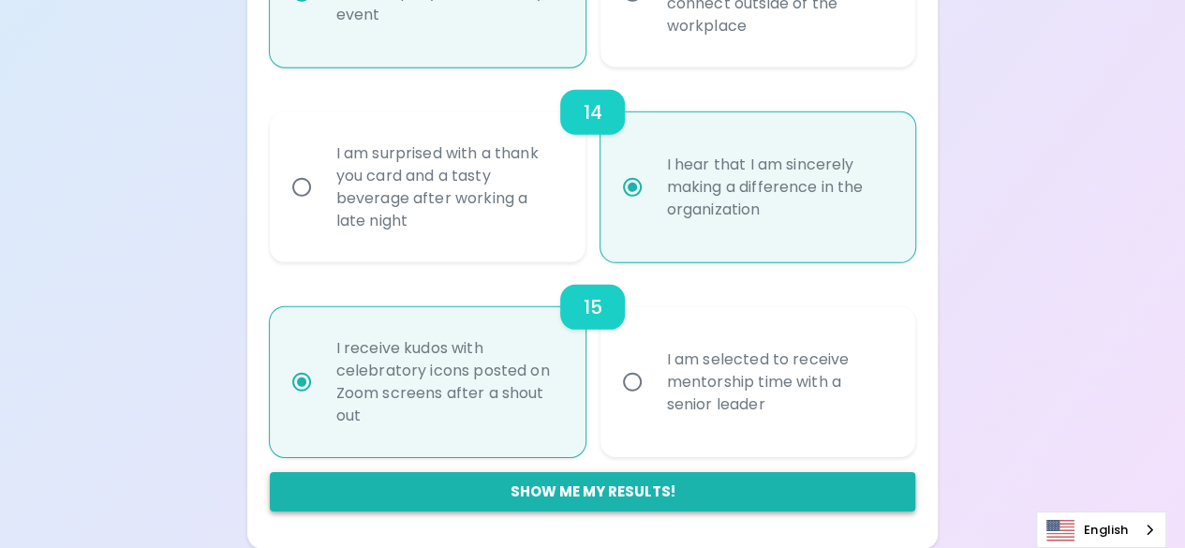
radio input "false"
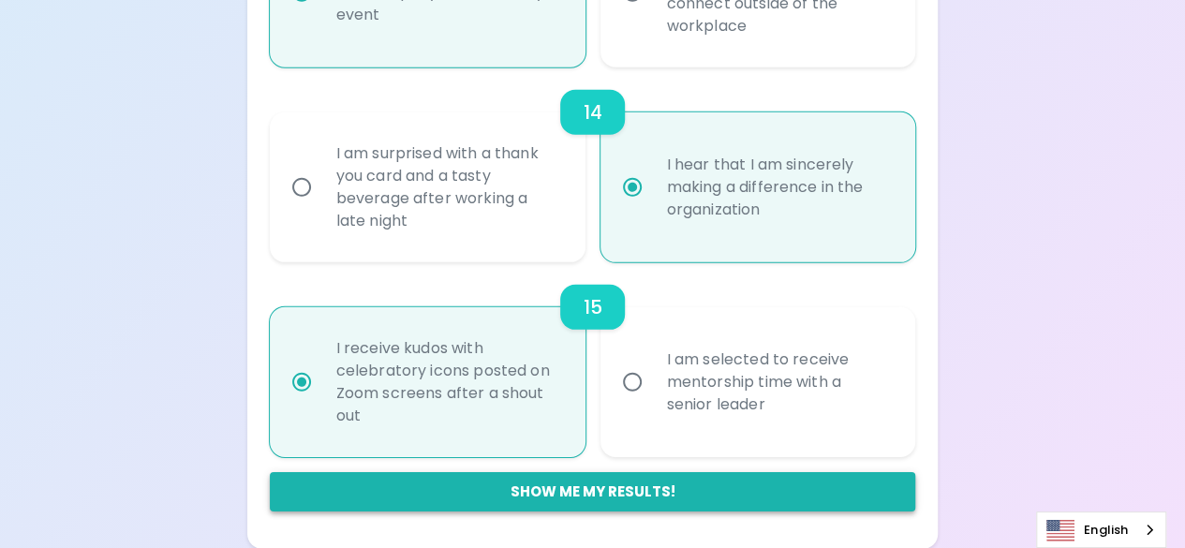
radio input "false"
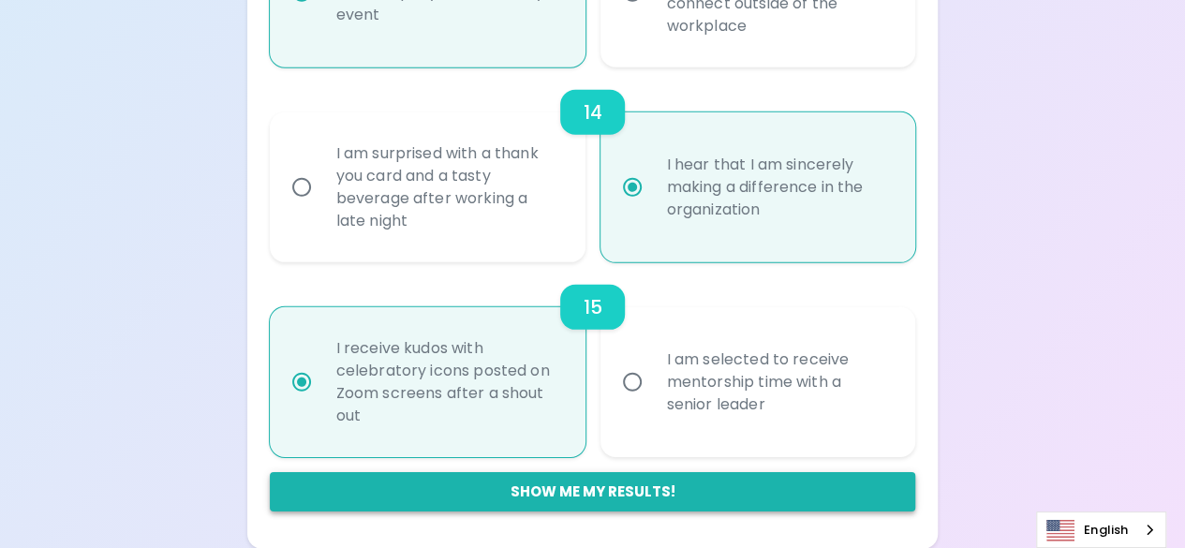
radio input "false"
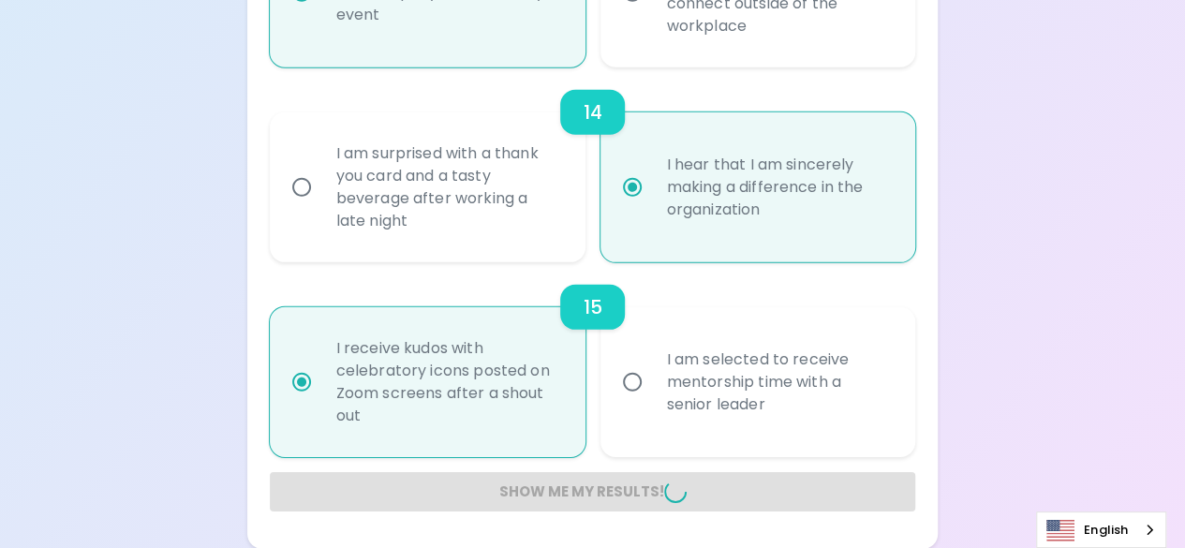
radio input "false"
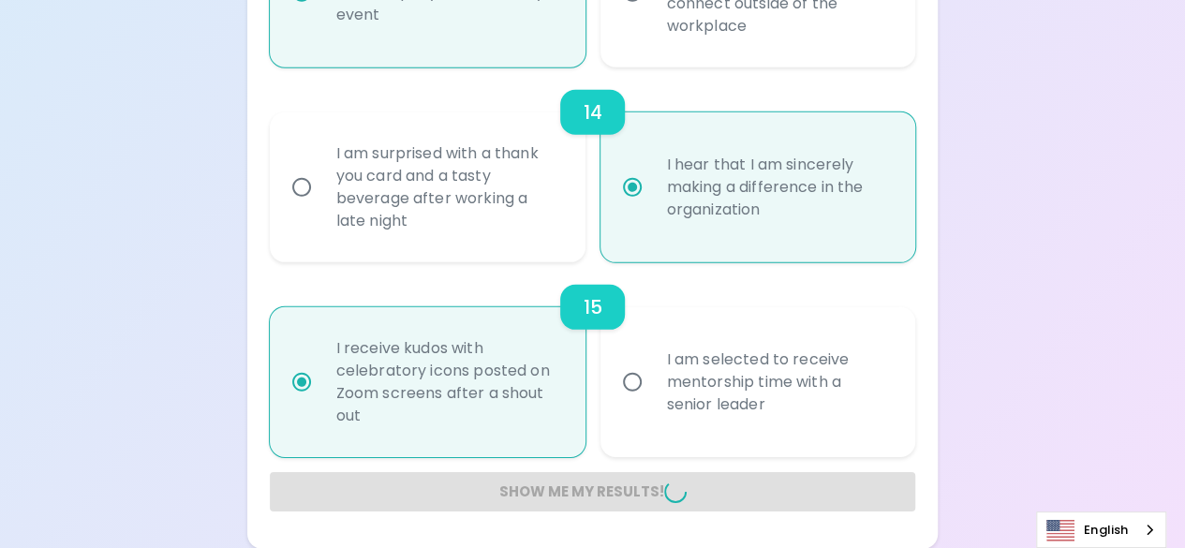
radio input "false"
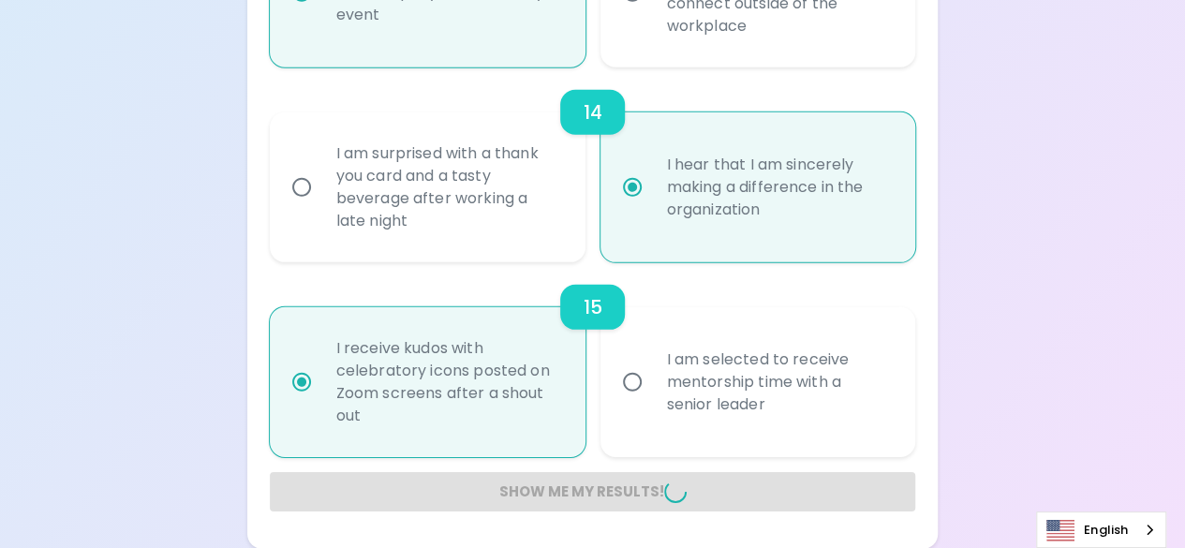
radio input "false"
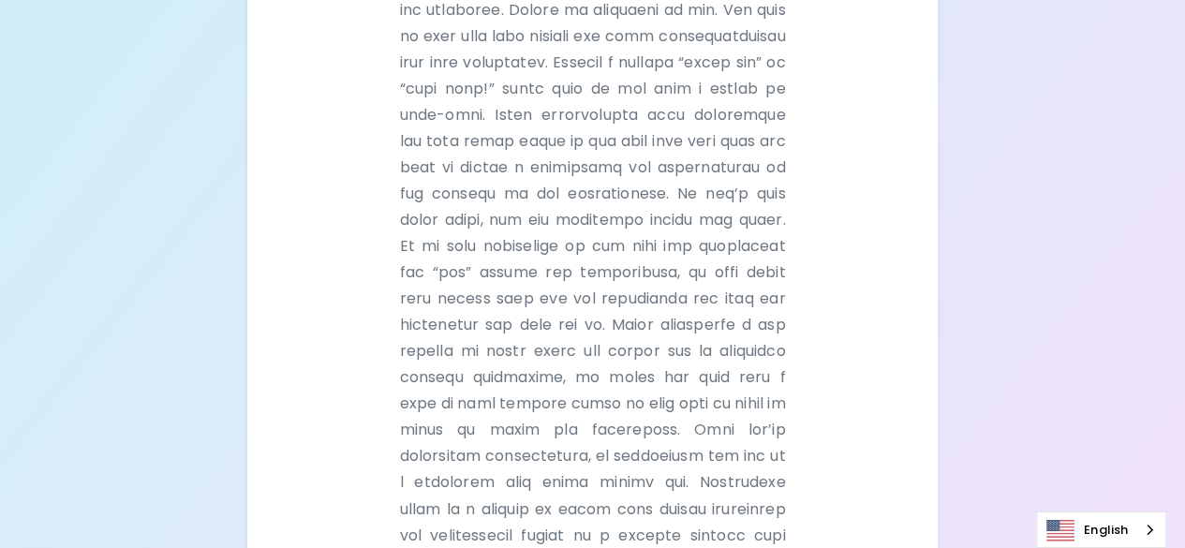
scroll to position [1281, 0]
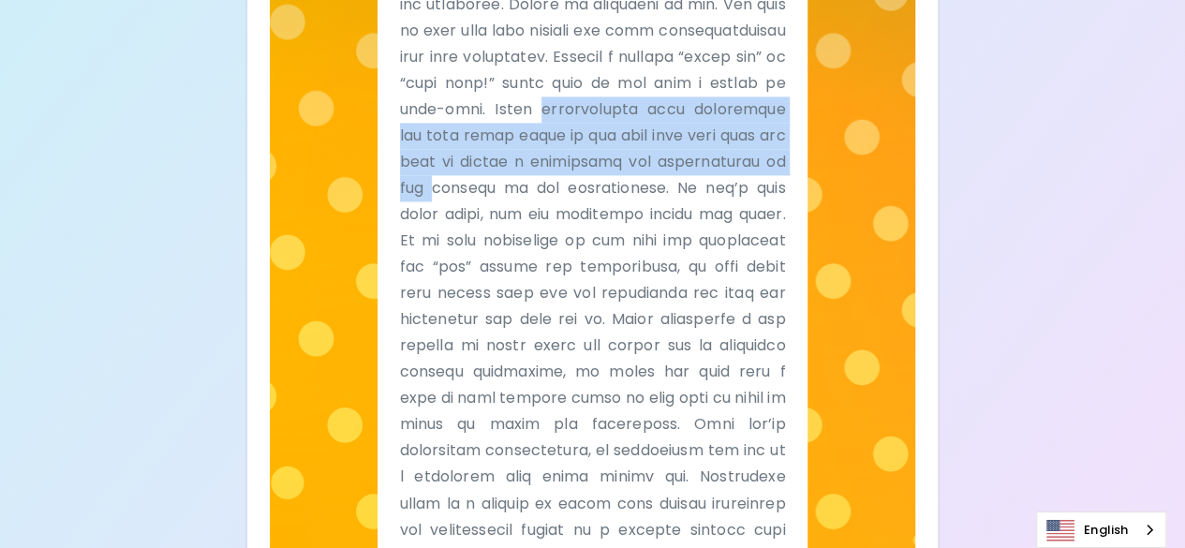
drag, startPoint x: 305, startPoint y: 218, endPoint x: 326, endPoint y: 132, distance: 88.6
click at [326, 132] on div "Sparck Appreciation Style Tell Me" at bounding box center [593, 200] width 646 height 833
click at [521, 178] on p at bounding box center [593, 280] width 386 height 630
